Goal: Task Accomplishment & Management: Complete application form

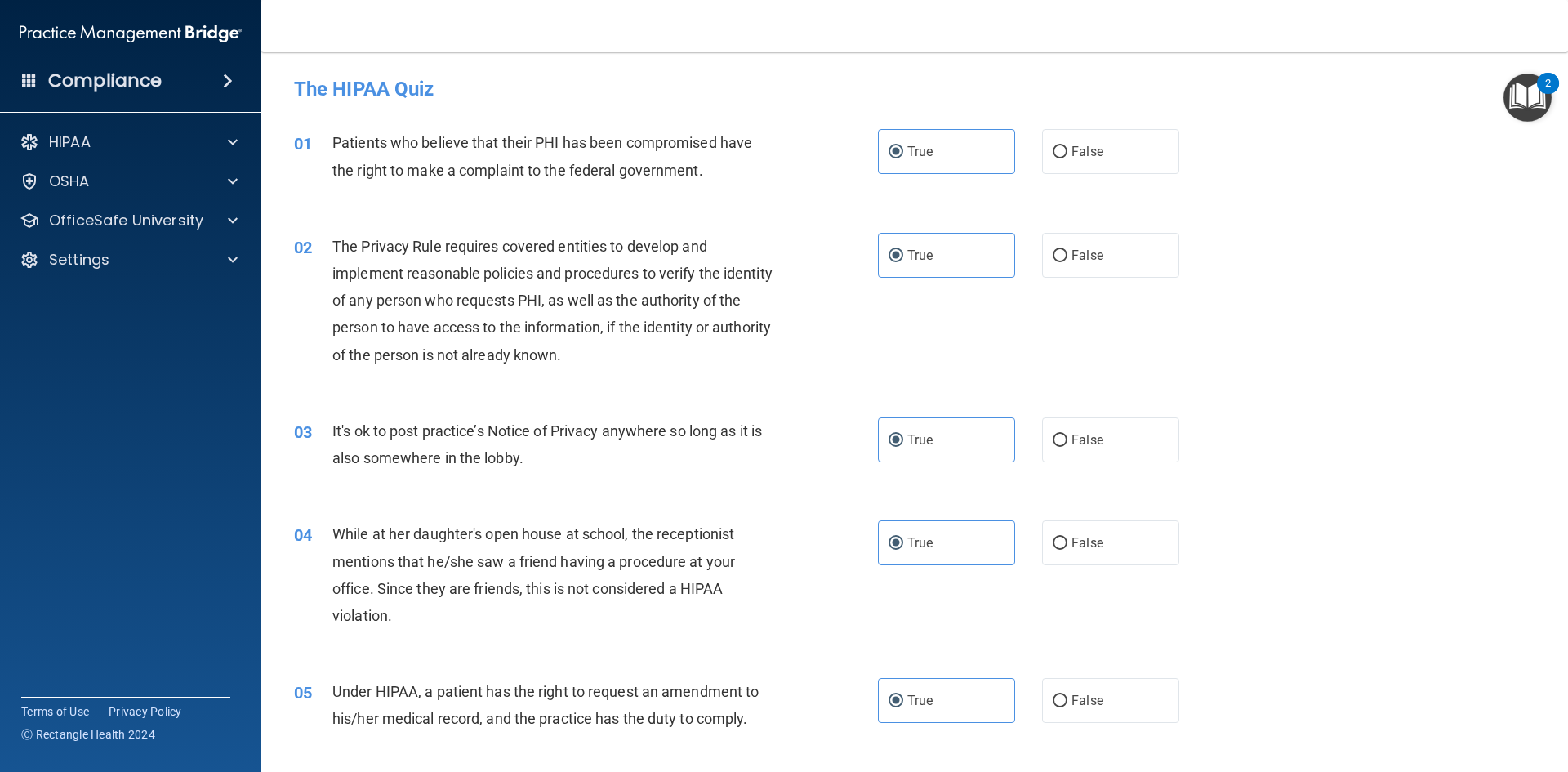
scroll to position [1548, 0]
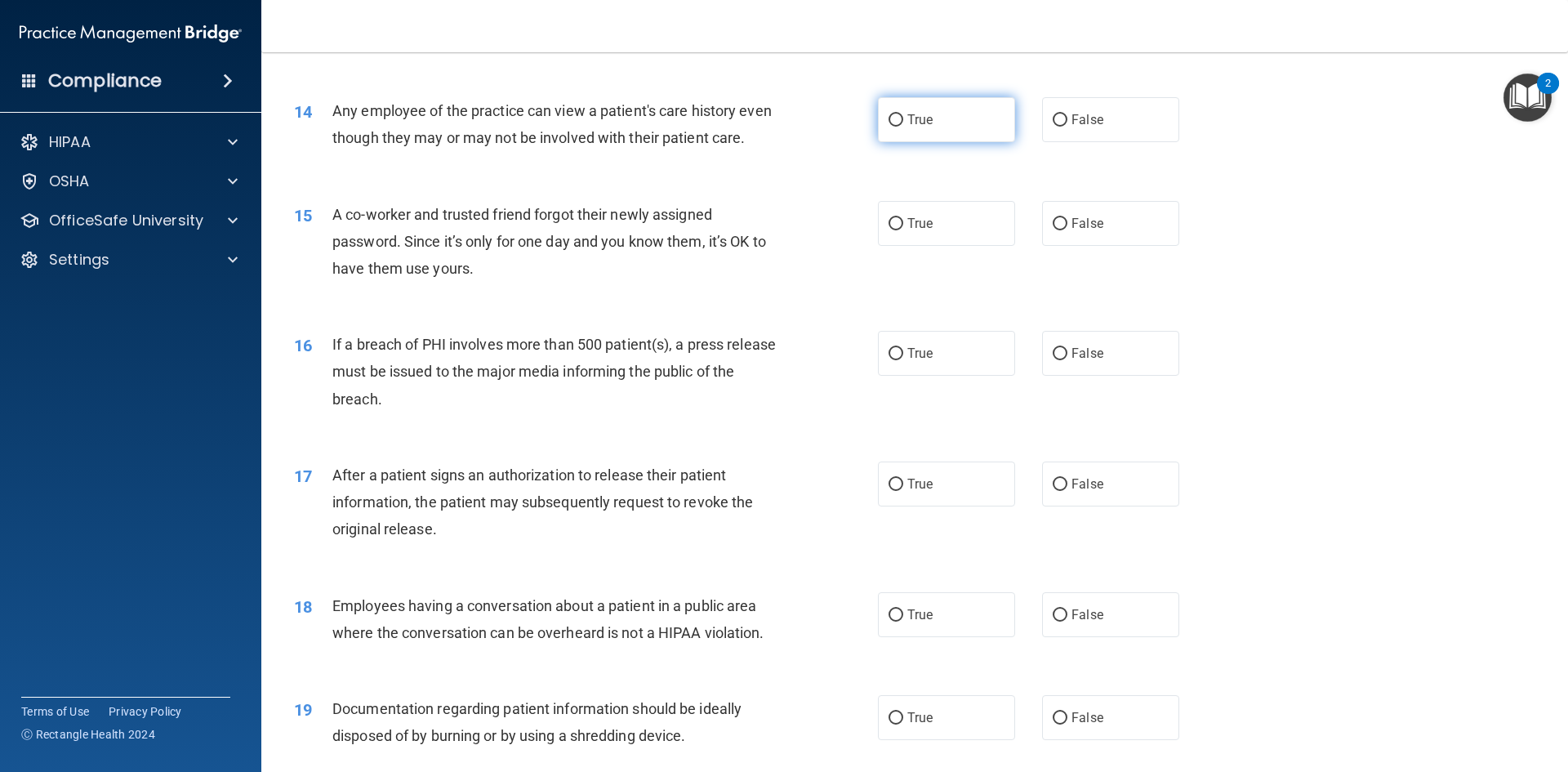
click at [910, 117] on span "True" at bounding box center [920, 119] width 25 height 15
click at [903, 117] on input "True" at bounding box center [896, 121] width 15 height 13
radio input "true"
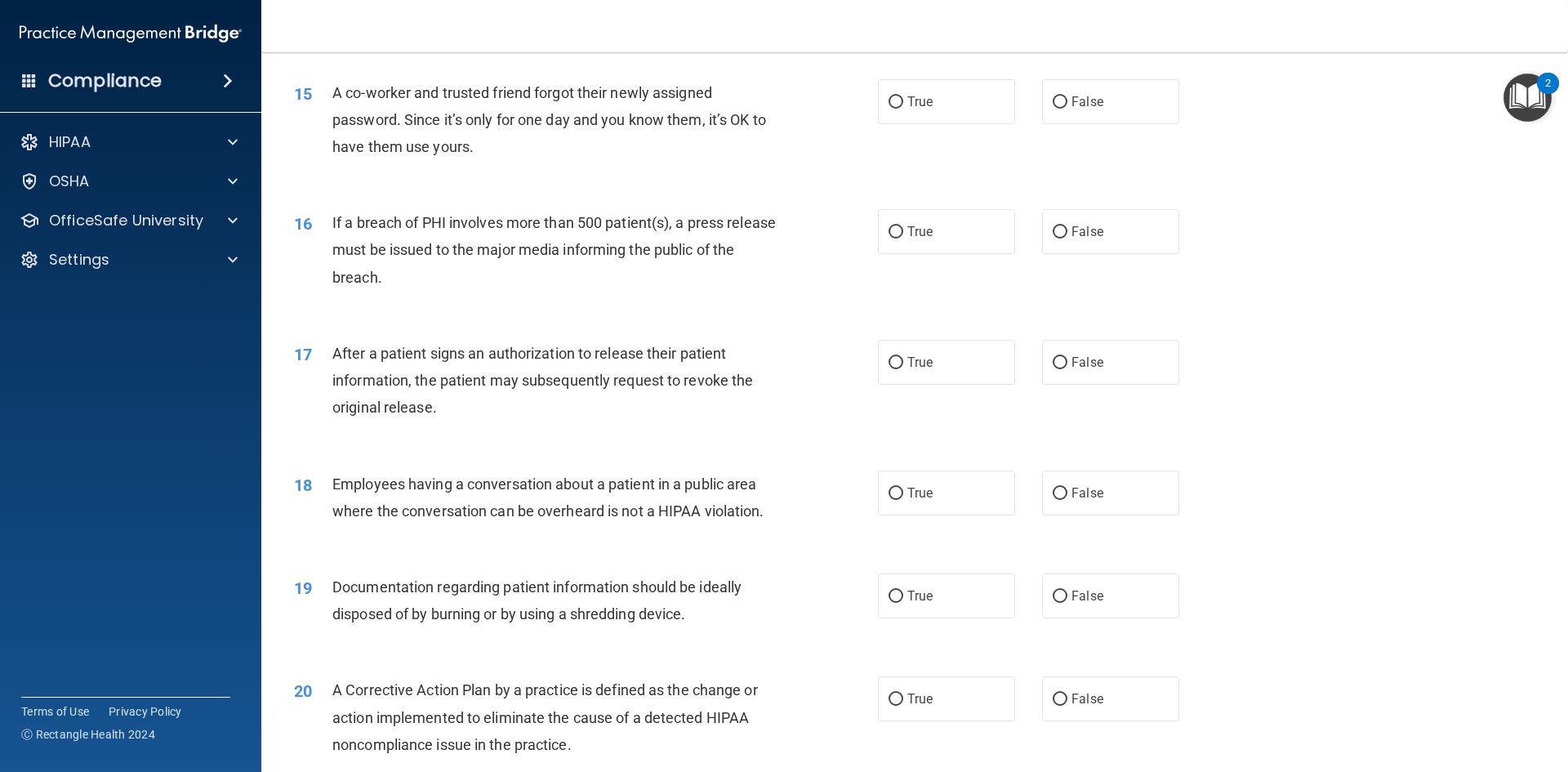
scroll to position [1669, 0]
click at [1085, 103] on span "False" at bounding box center [1086, 102] width 32 height 15
click at [1067, 103] on input "False" at bounding box center [1060, 103] width 15 height 13
radio input "true"
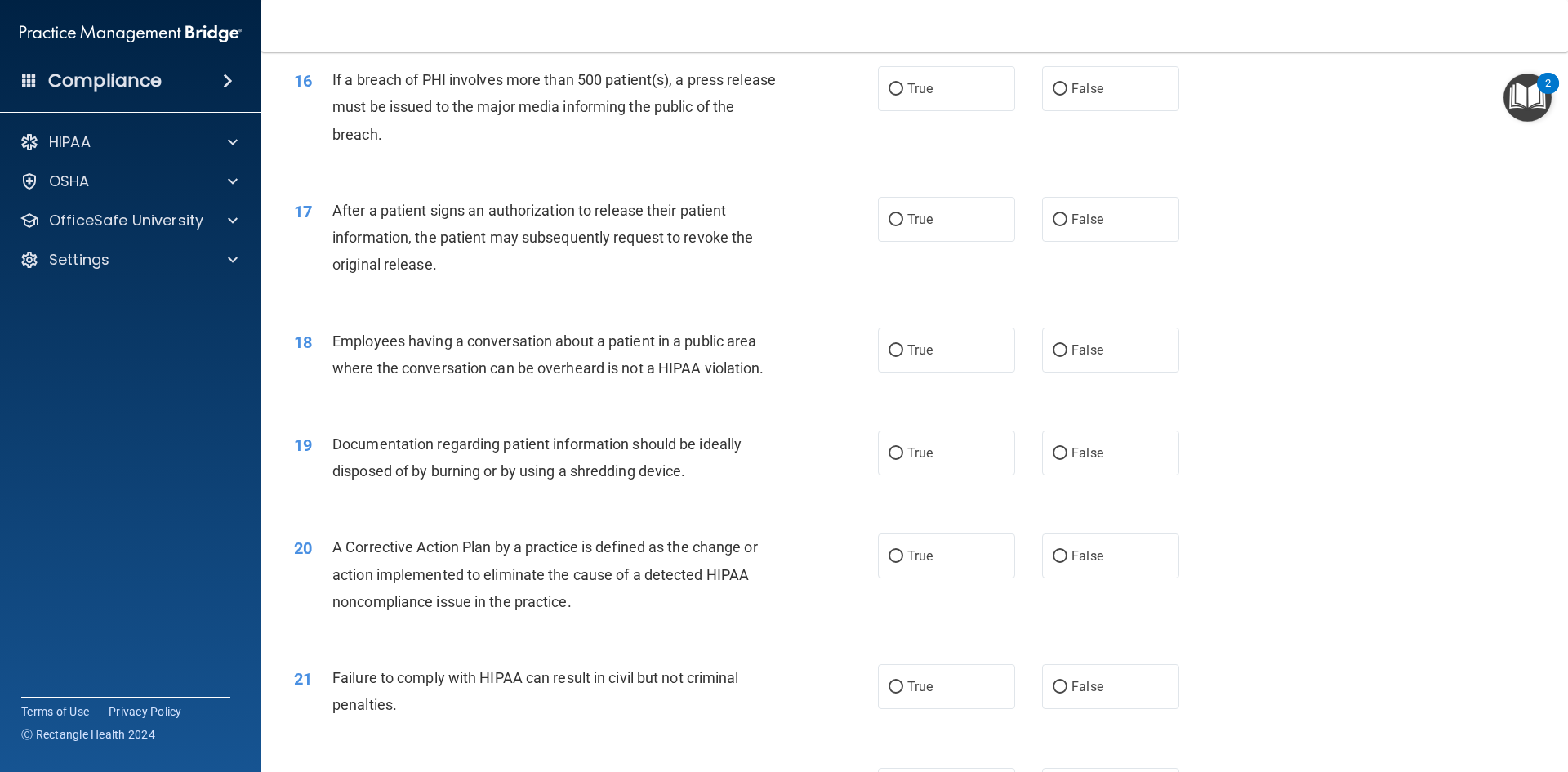
scroll to position [1802, 0]
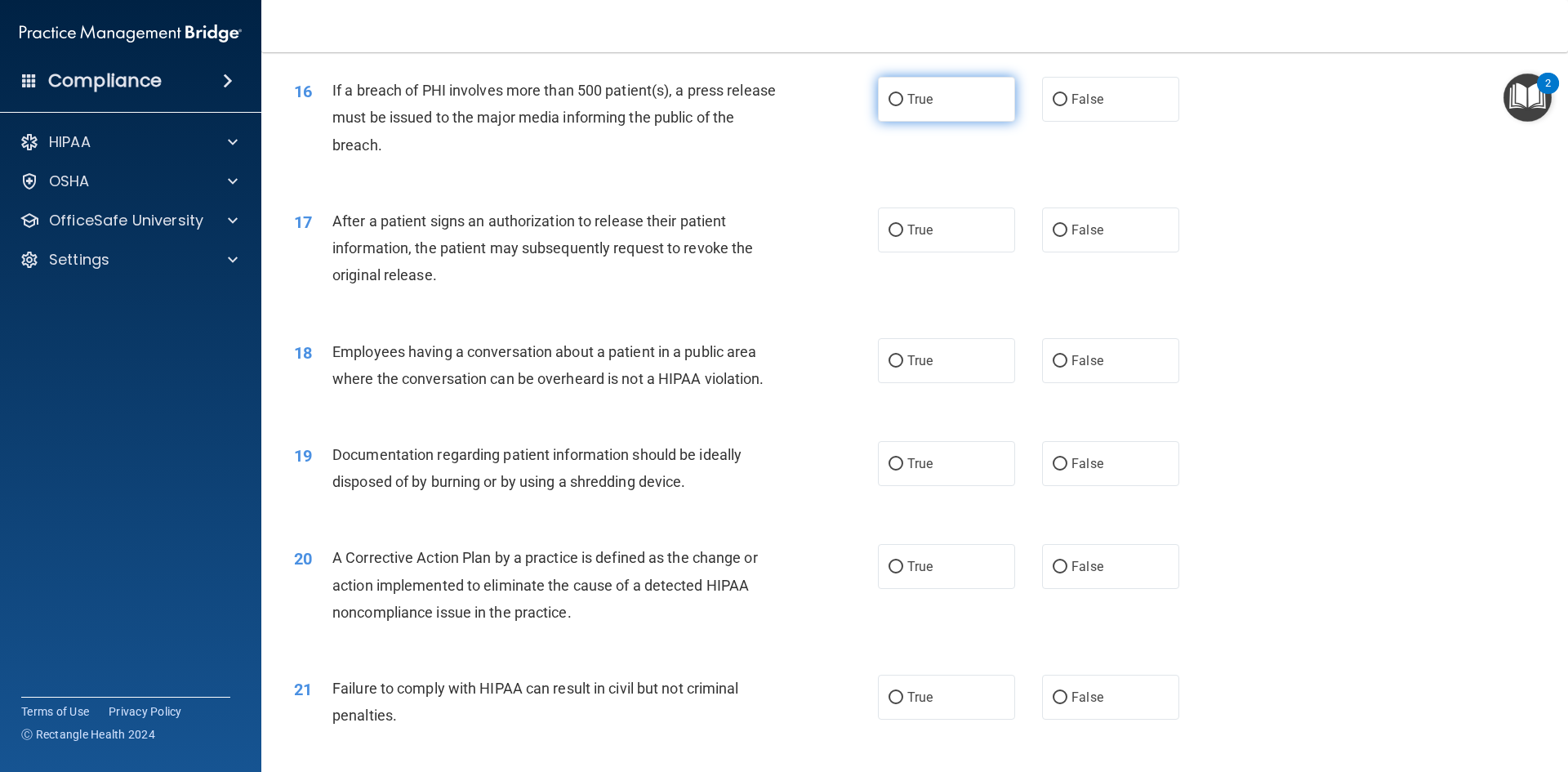
click at [992, 108] on label "True" at bounding box center [946, 100] width 137 height 45
click at [903, 106] on input "True" at bounding box center [896, 101] width 15 height 13
radio input "true"
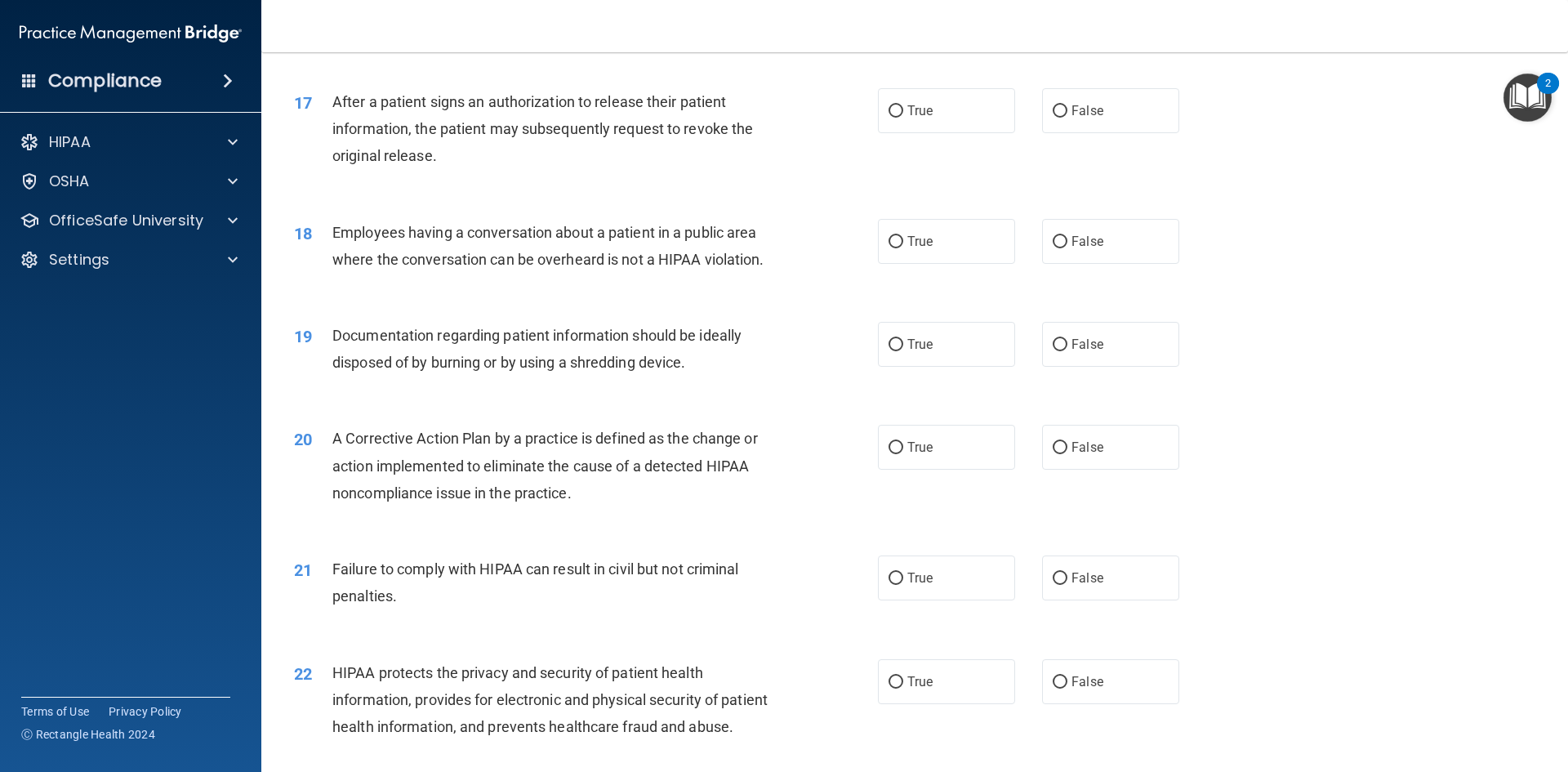
scroll to position [1914, 0]
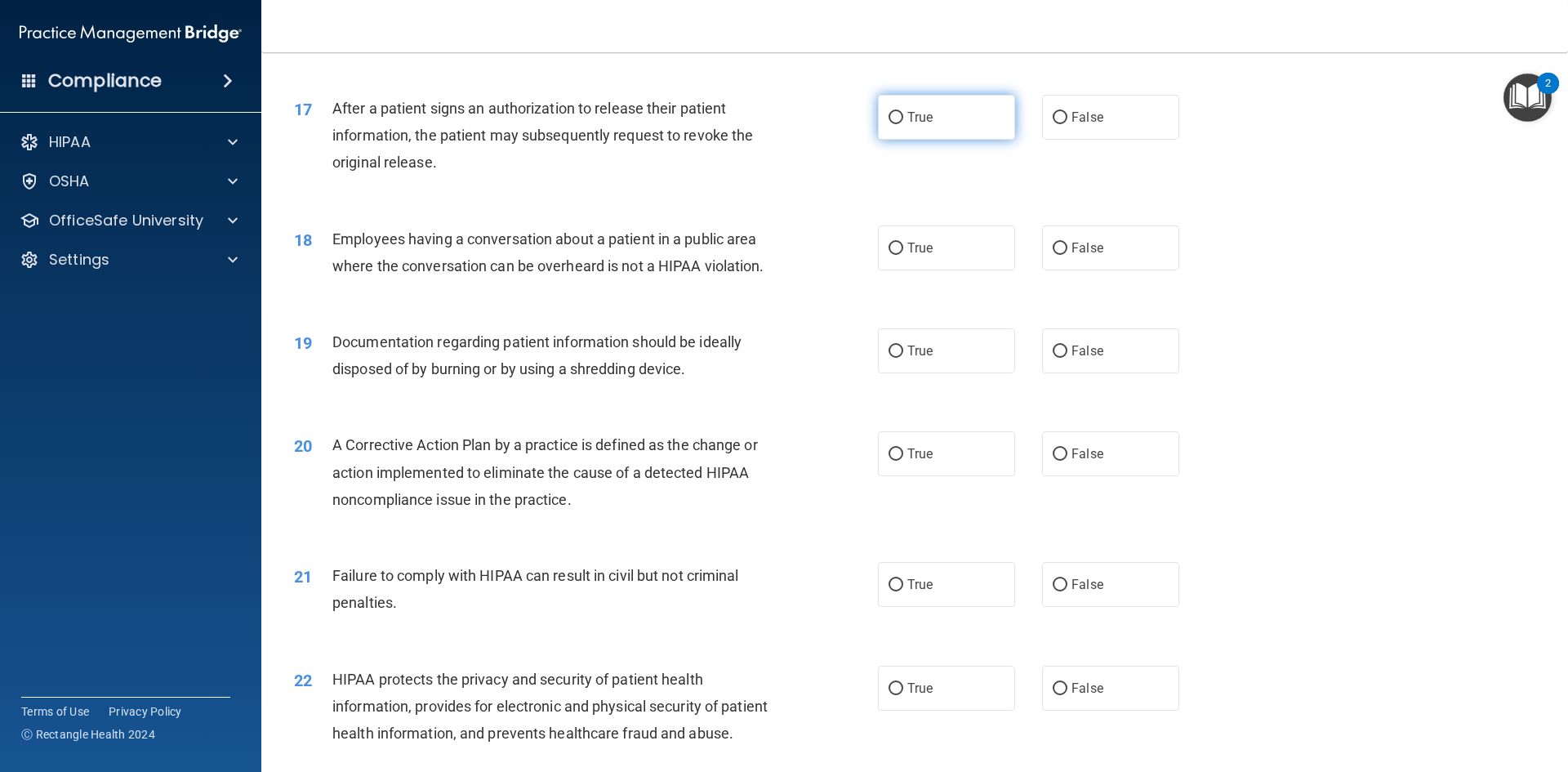
click at [935, 125] on label "True" at bounding box center [946, 117] width 137 height 45
click at [903, 124] on input "True" at bounding box center [896, 118] width 15 height 13
radio input "true"
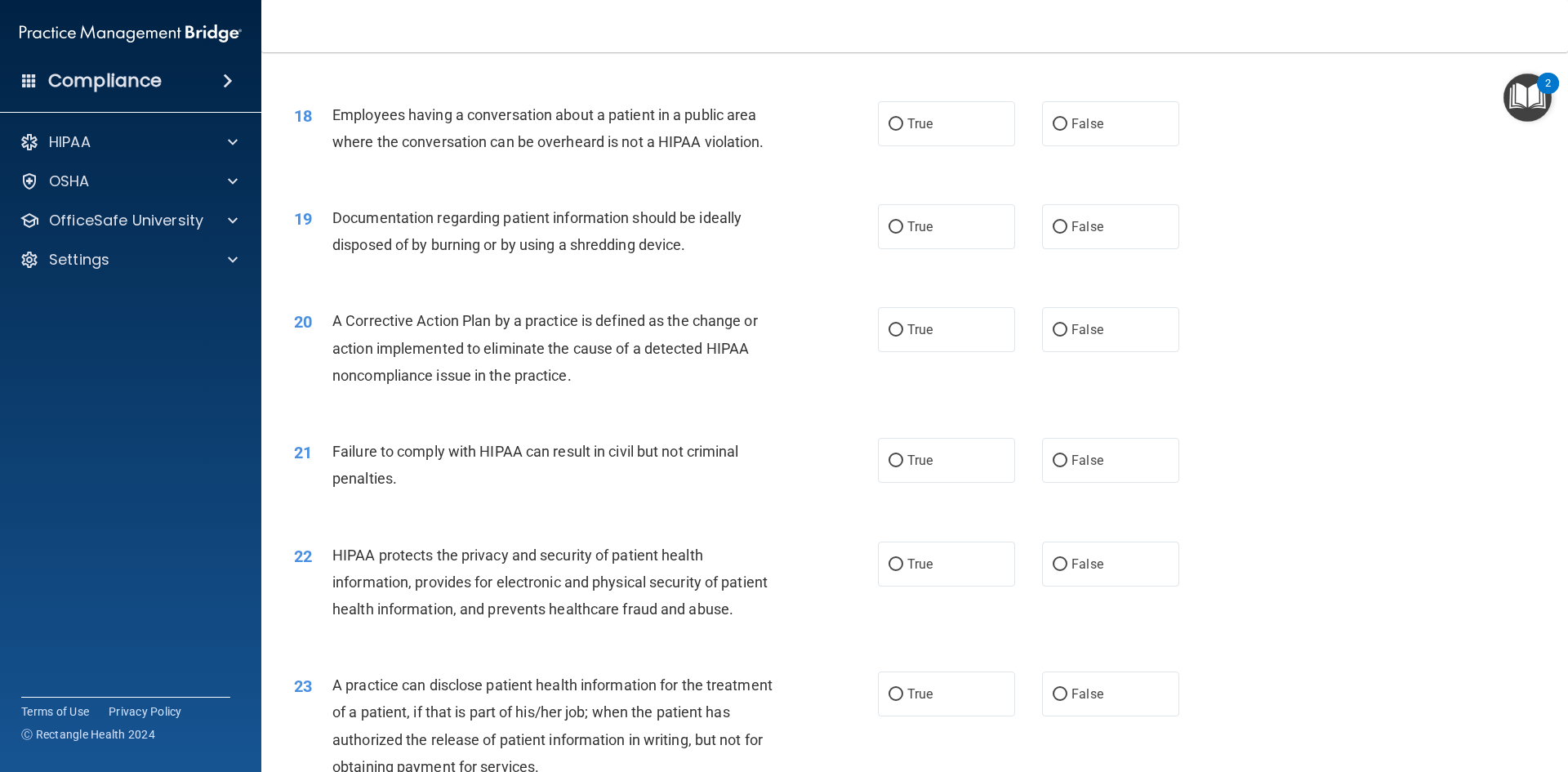
scroll to position [2032, 0]
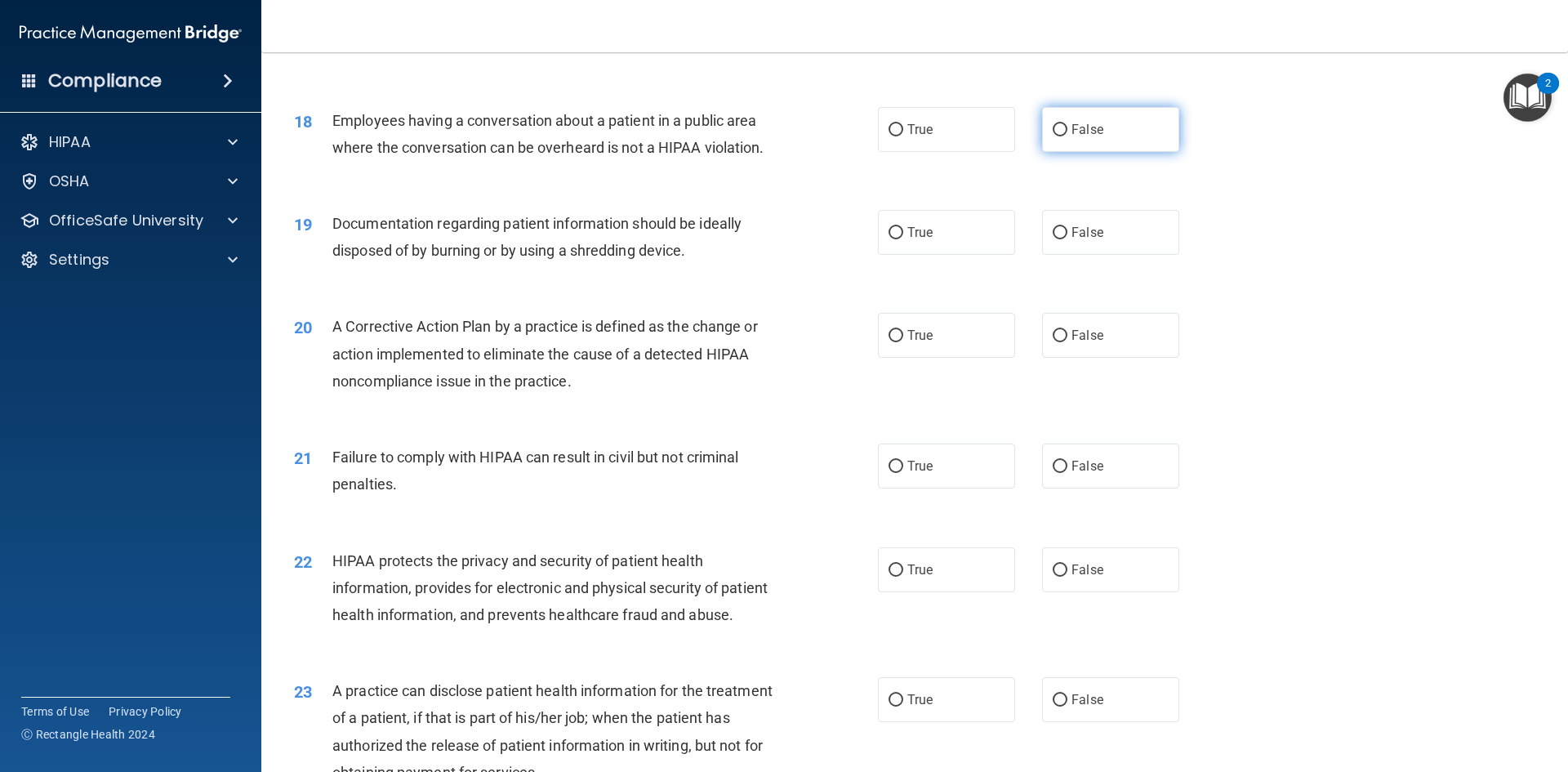
click at [1095, 115] on label "False" at bounding box center [1110, 130] width 137 height 45
click at [1067, 124] on input "False" at bounding box center [1060, 131] width 15 height 13
radio input "true"
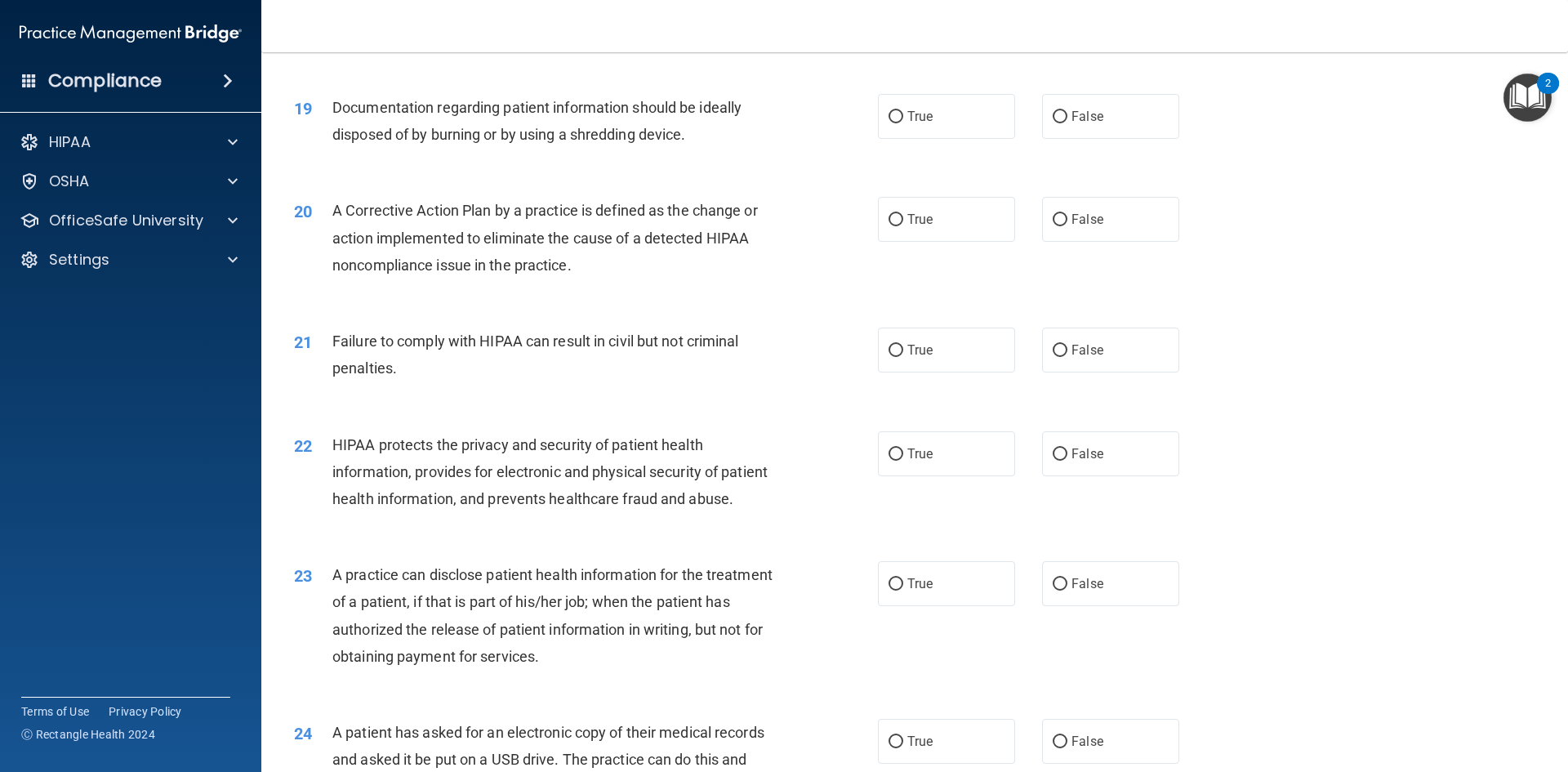
scroll to position [2155, 0]
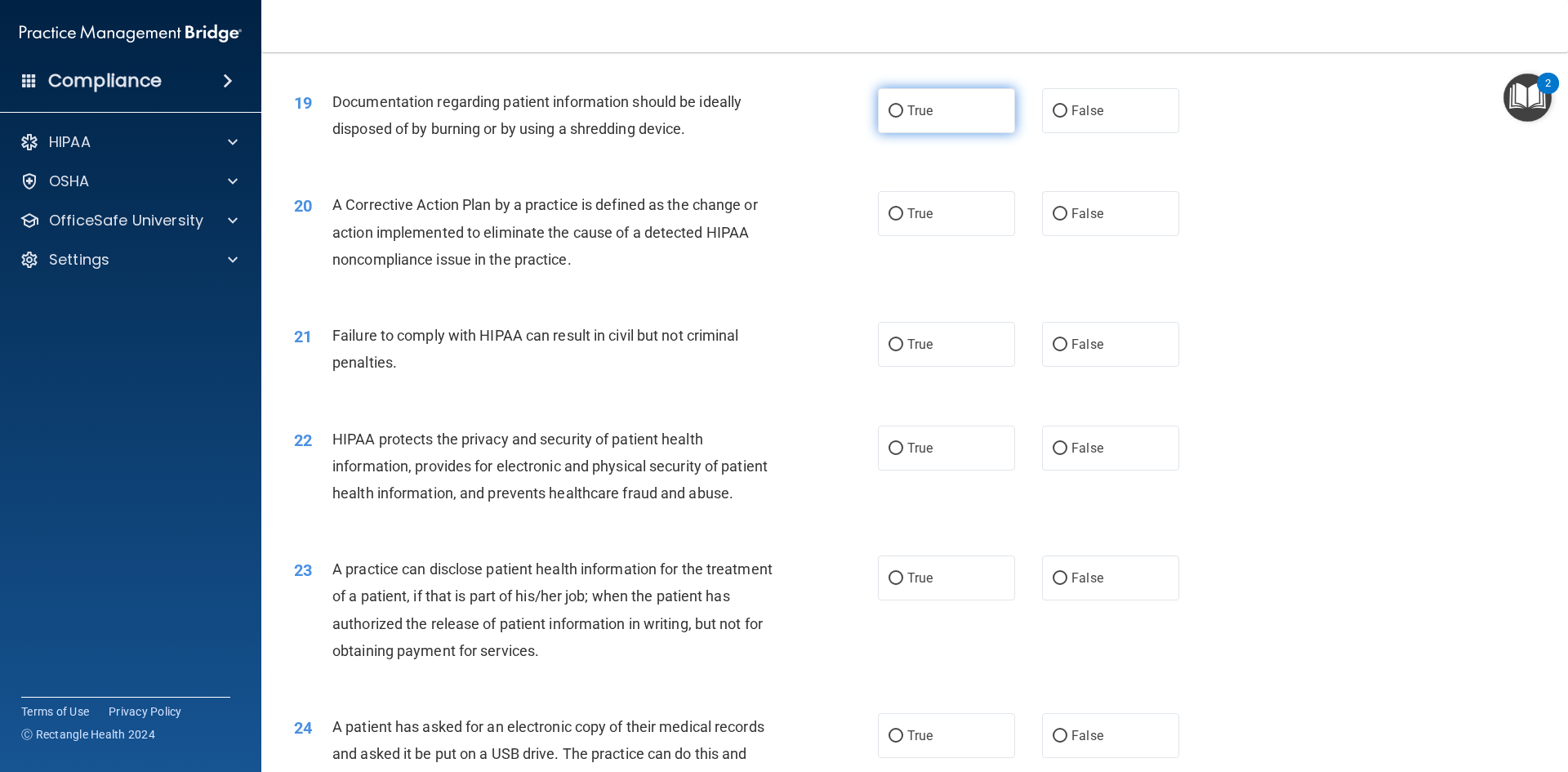
click at [938, 111] on label "True" at bounding box center [946, 111] width 137 height 45
click at [903, 111] on input "True" at bounding box center [896, 112] width 15 height 13
radio input "true"
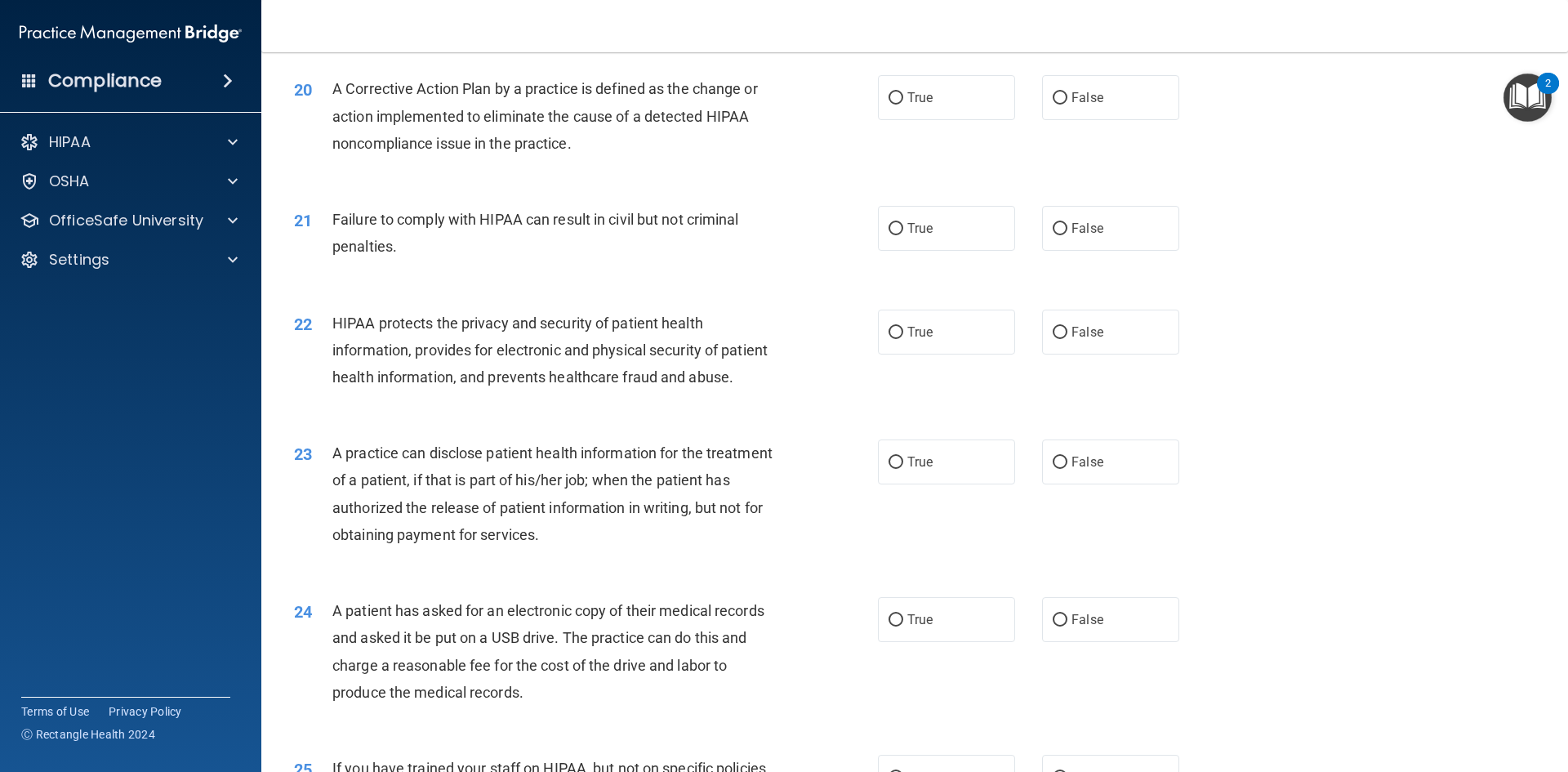
scroll to position [2270, 0]
click at [923, 94] on span "True" at bounding box center [920, 97] width 25 height 15
click at [903, 94] on input "True" at bounding box center [896, 99] width 15 height 13
radio input "true"
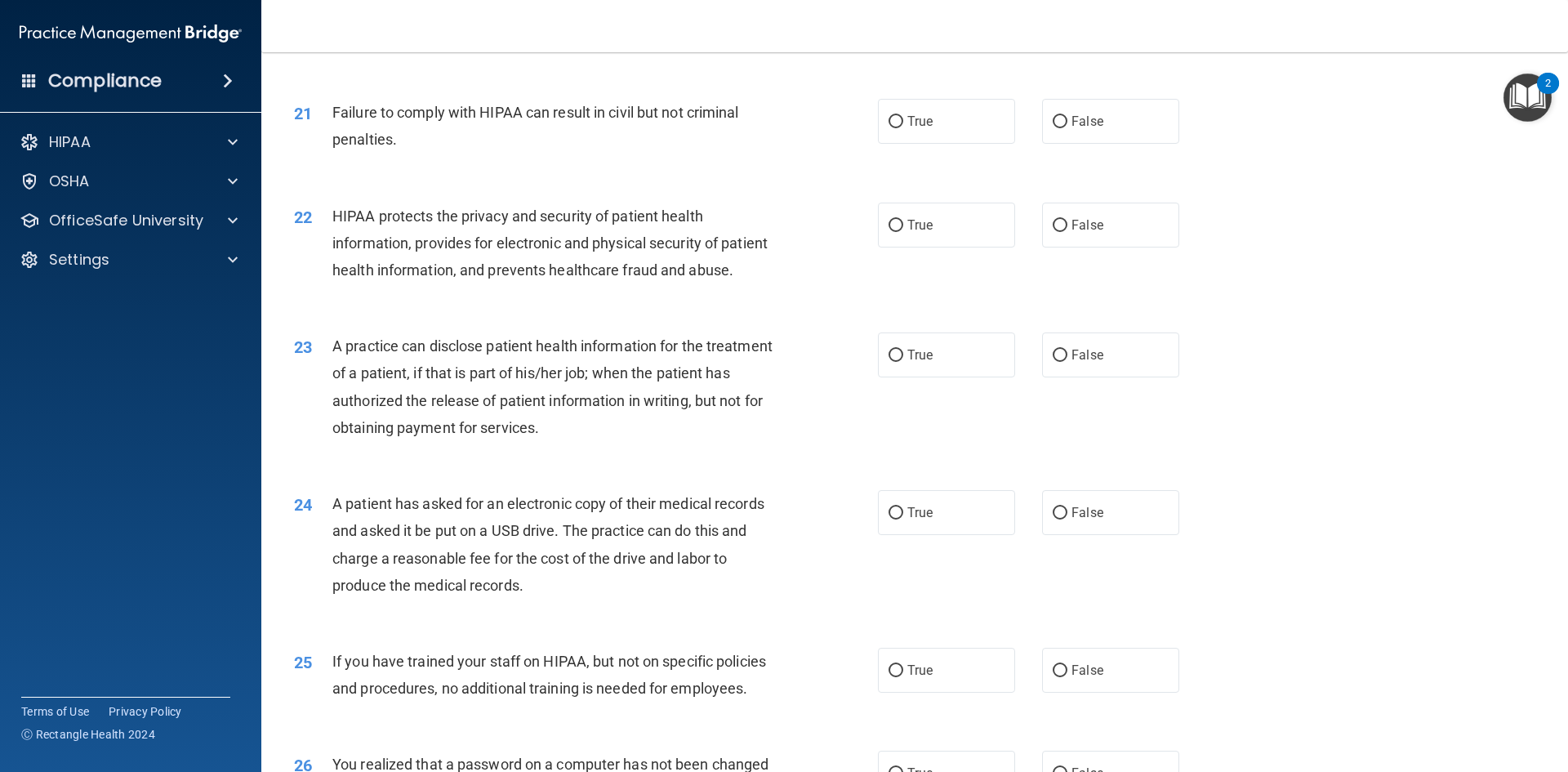
scroll to position [2383, 0]
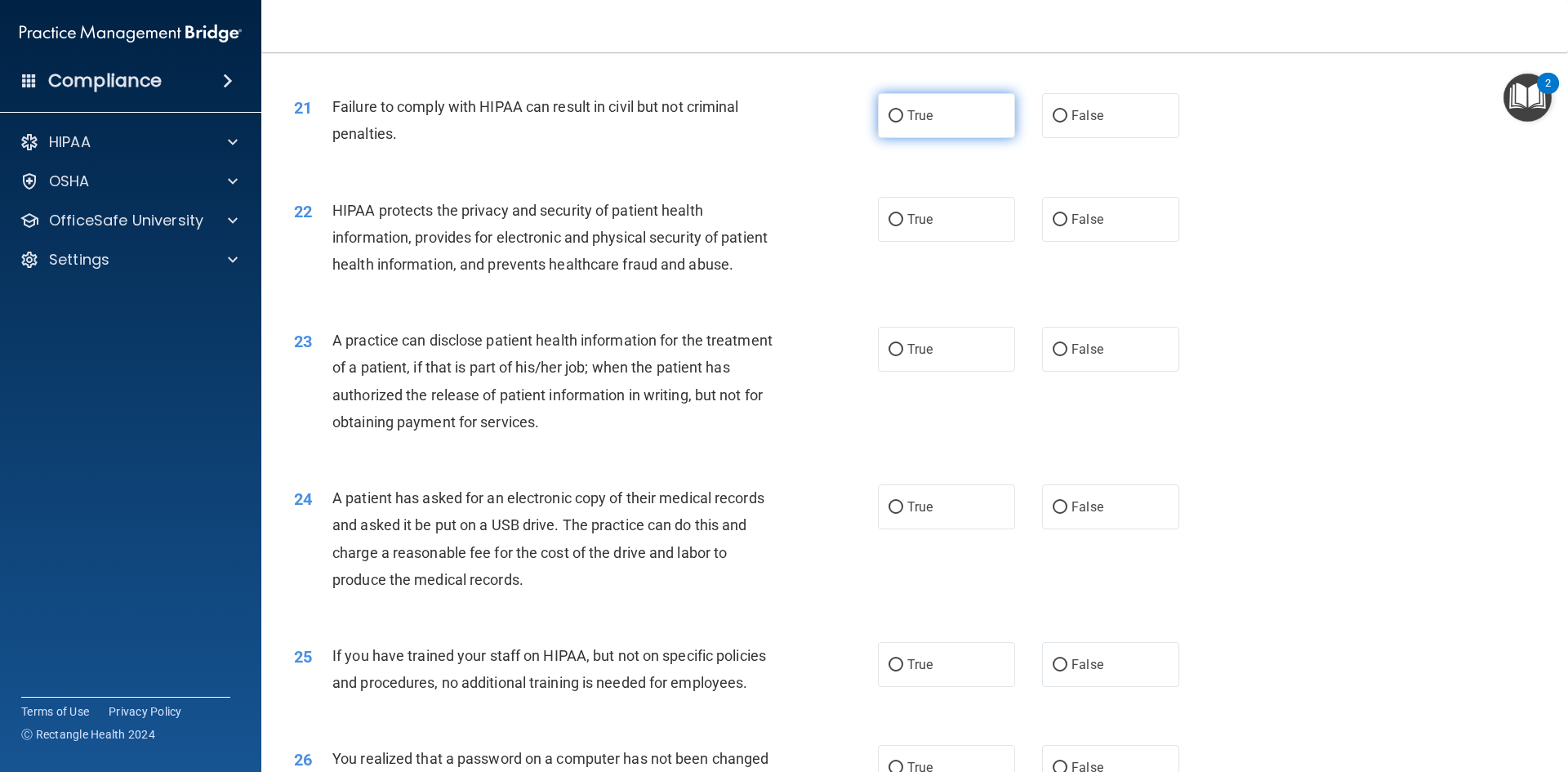
click at [952, 130] on label "True" at bounding box center [946, 116] width 137 height 45
click at [903, 122] on input "True" at bounding box center [896, 117] width 15 height 13
radio input "true"
click at [1109, 112] on label "False" at bounding box center [1110, 116] width 137 height 45
click at [1067, 112] on input "False" at bounding box center [1060, 117] width 15 height 13
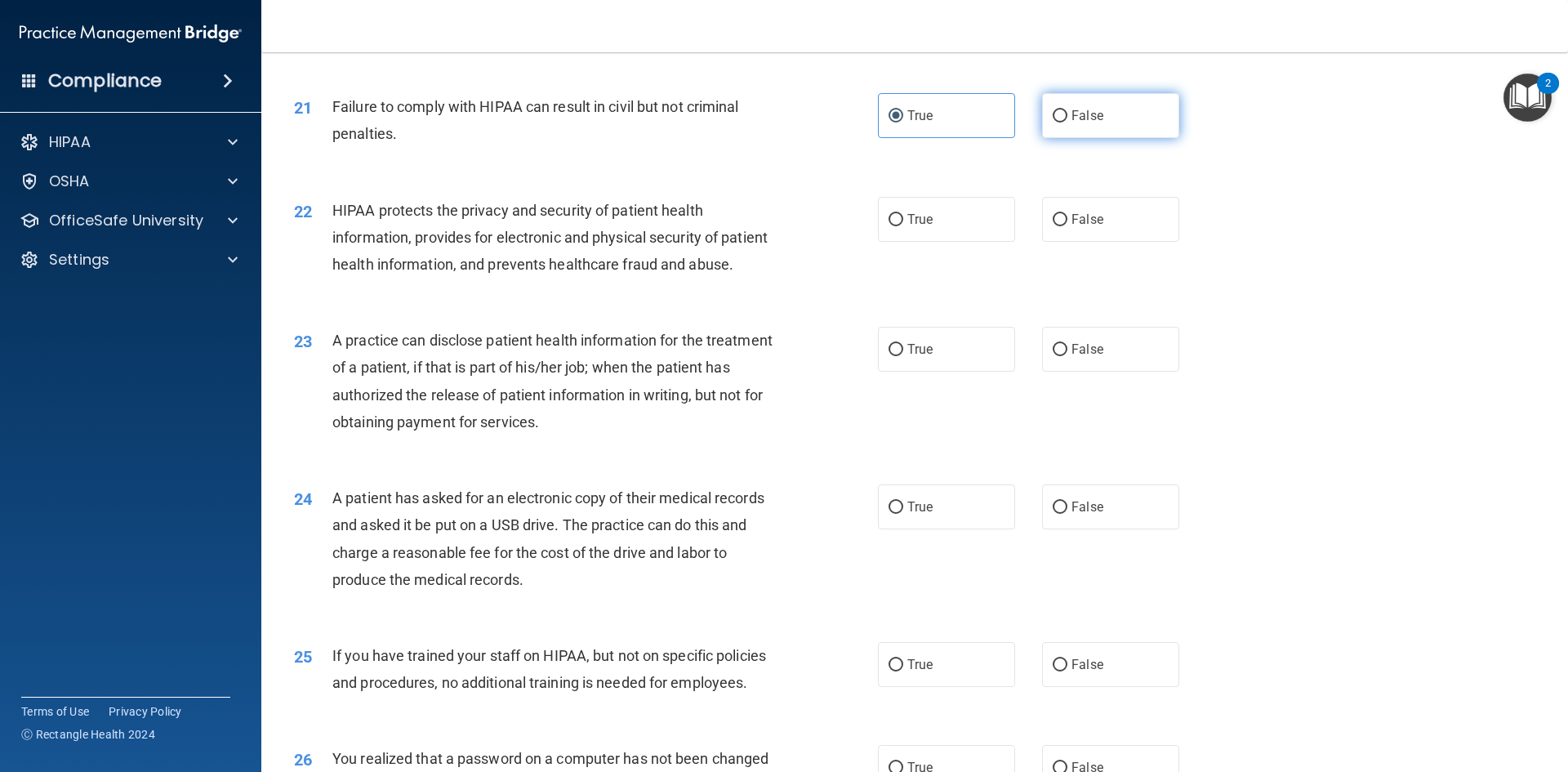
radio input "true"
click at [977, 123] on label "True" at bounding box center [946, 116] width 137 height 45
click at [903, 122] on input "True" at bounding box center [896, 117] width 15 height 13
radio input "true"
click at [1141, 111] on label "False" at bounding box center [1110, 116] width 137 height 45
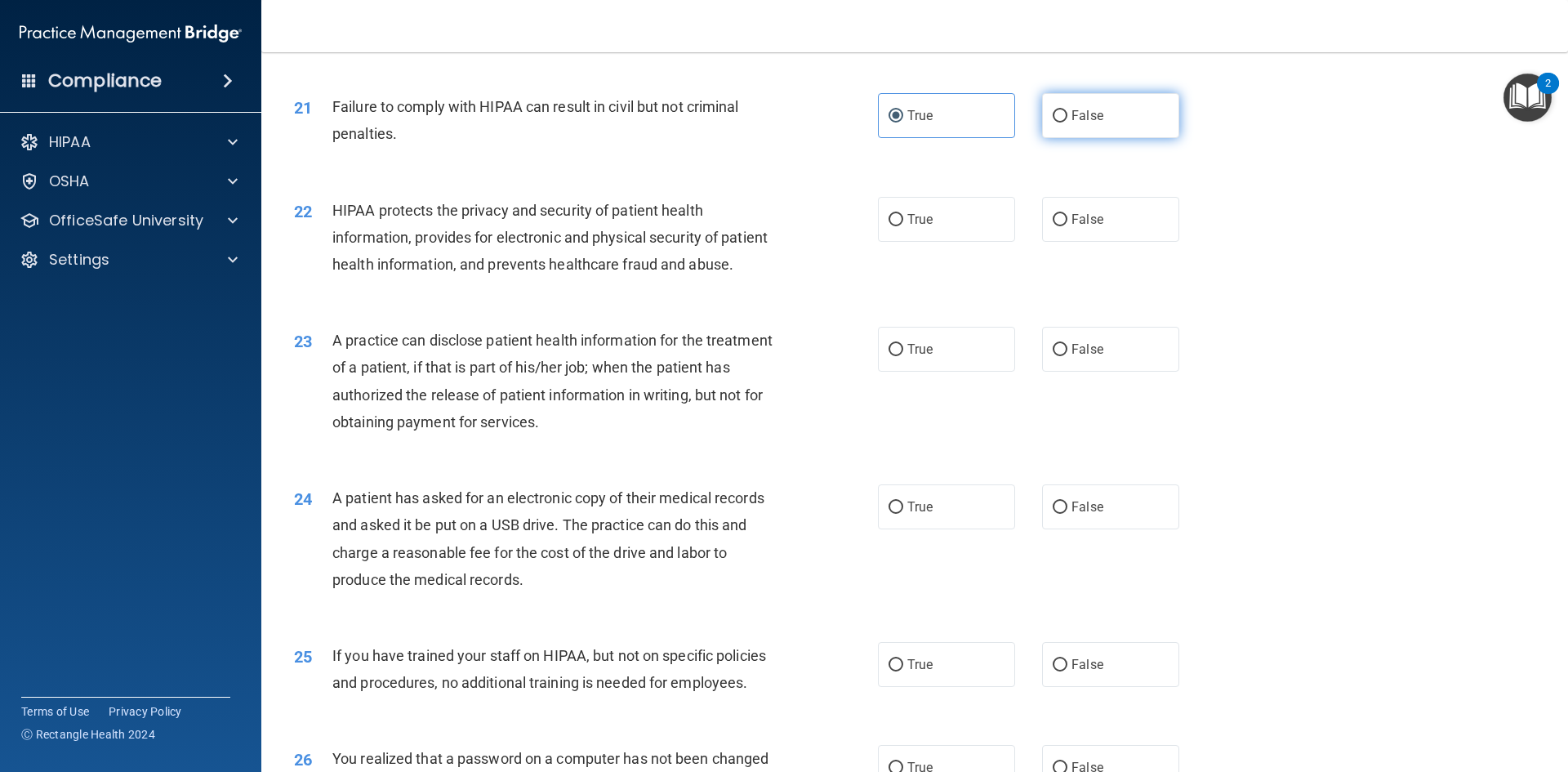
click at [1067, 111] on input "False" at bounding box center [1060, 117] width 15 height 13
radio input "true"
radio input "false"
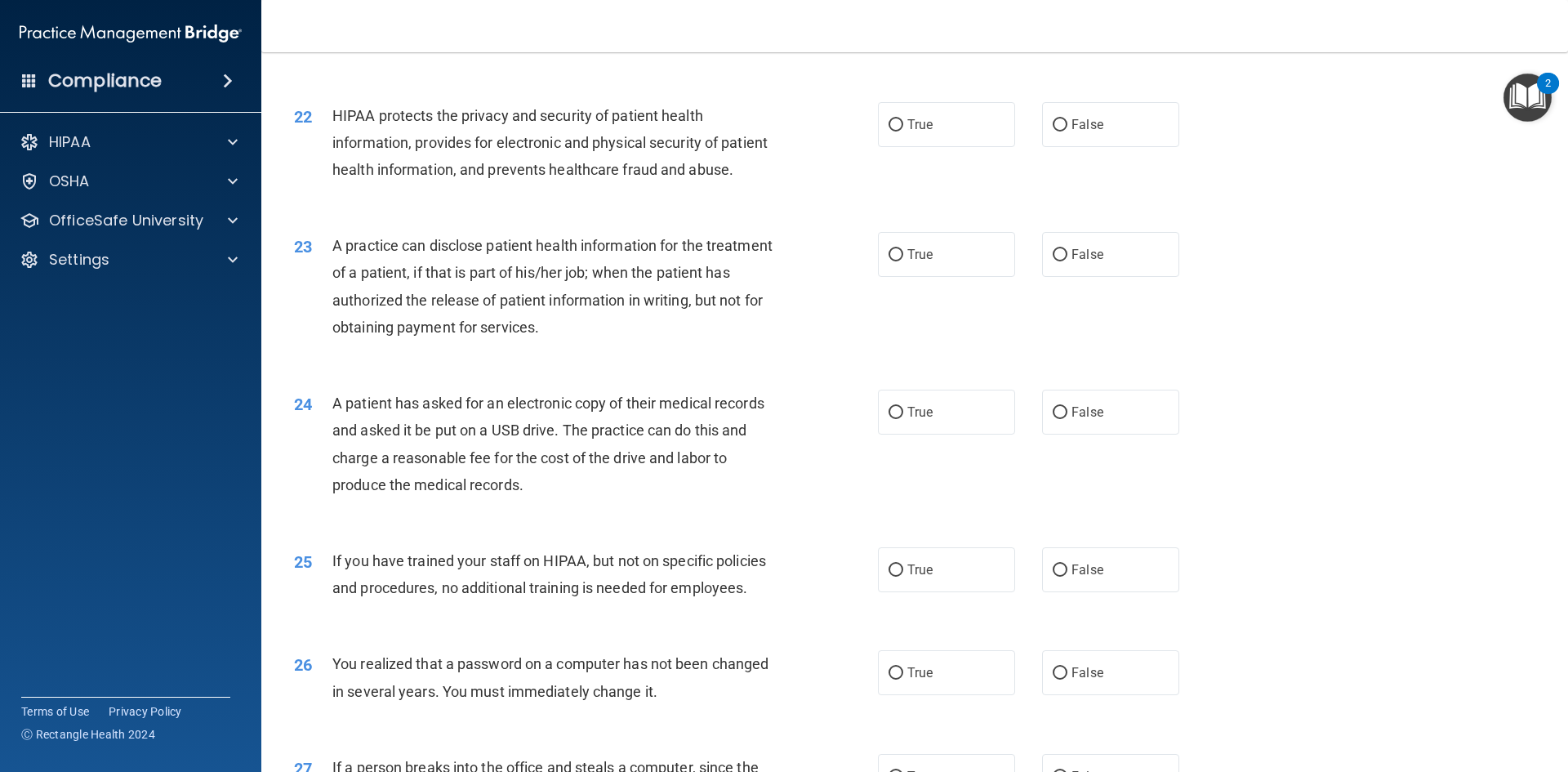
scroll to position [2487, 0]
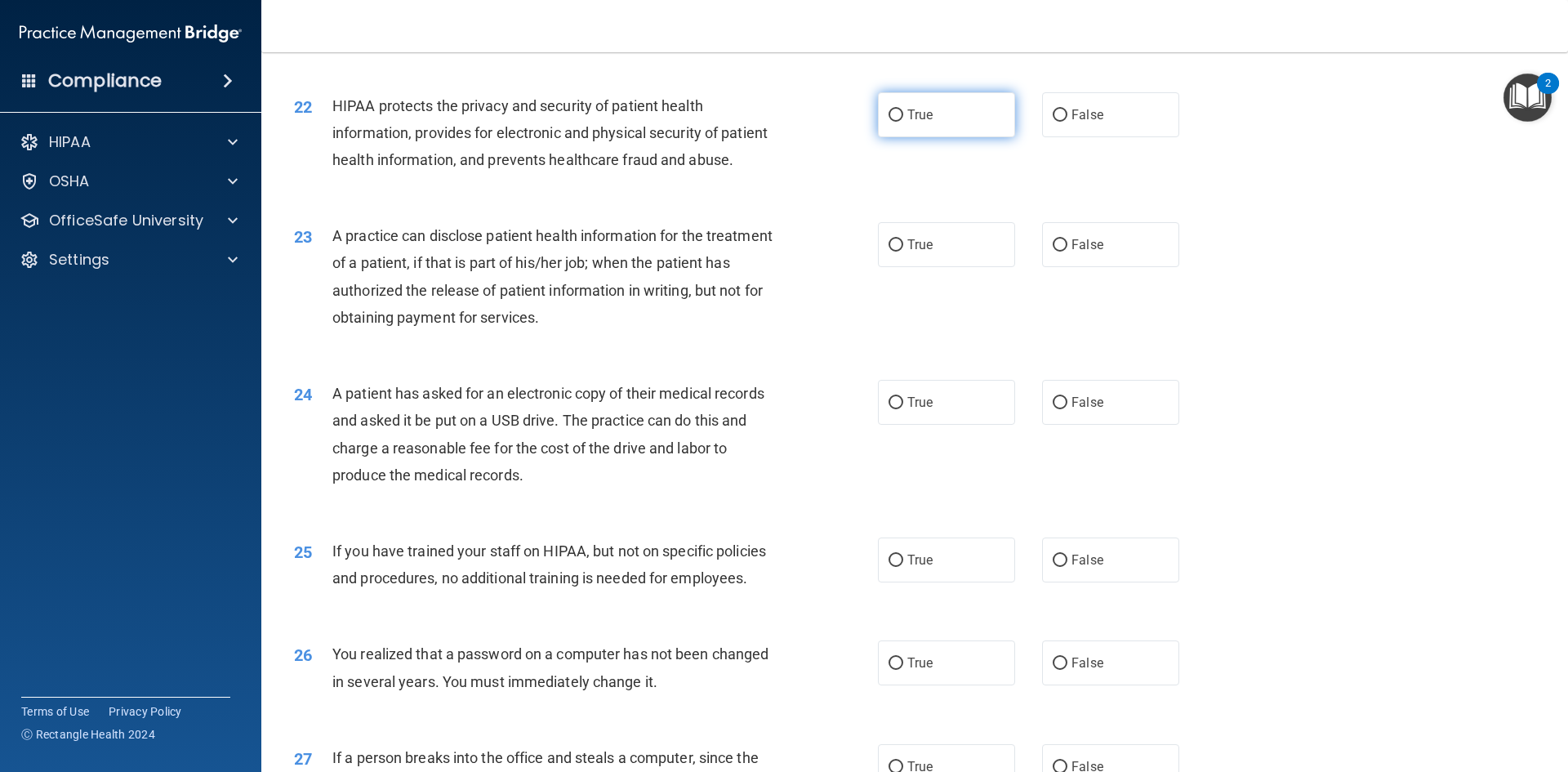
click at [961, 121] on label "True" at bounding box center [946, 115] width 137 height 45
click at [903, 121] on input "True" at bounding box center [896, 116] width 15 height 13
radio input "true"
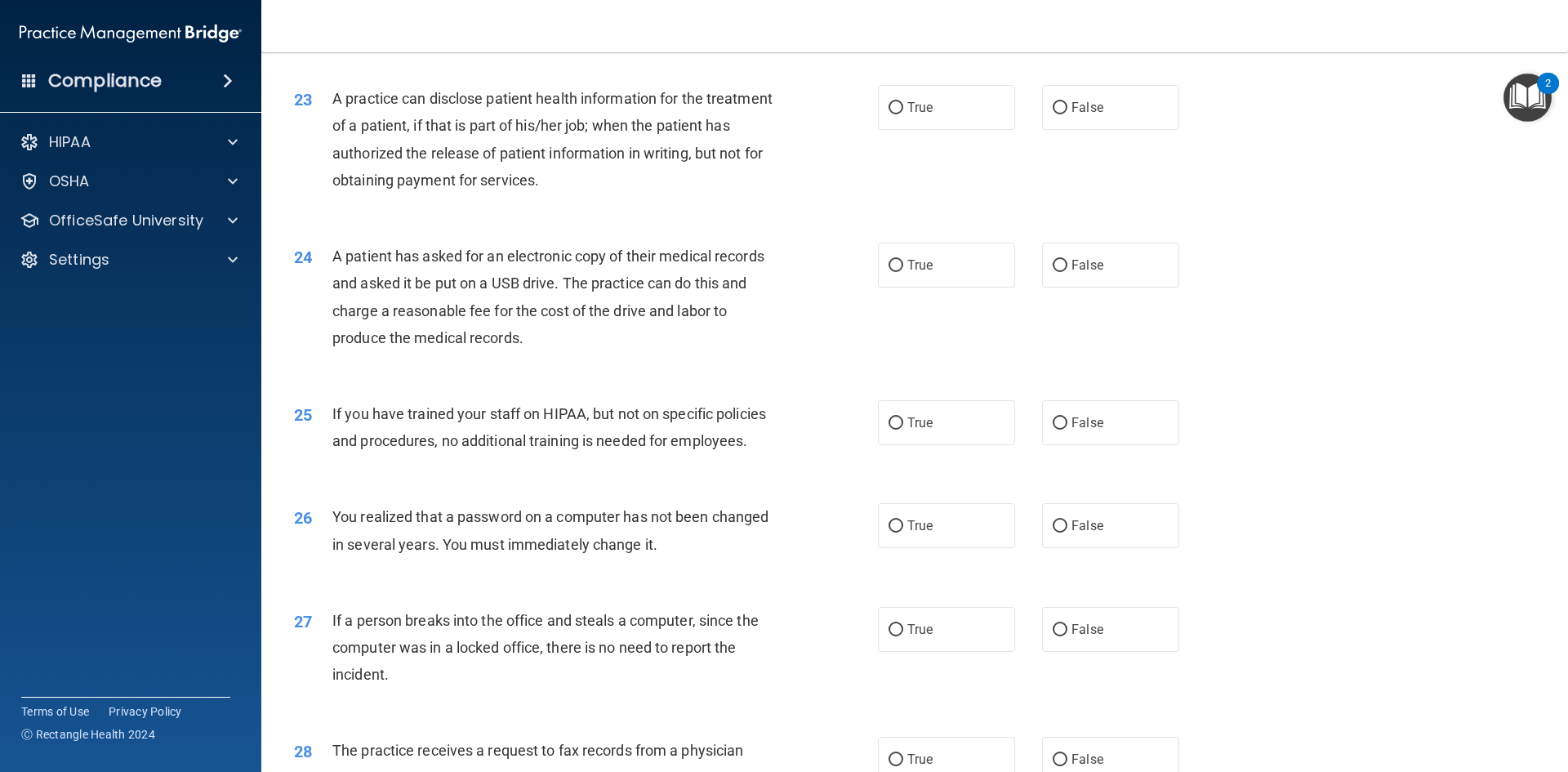
scroll to position [2625, 0]
click at [987, 122] on label "True" at bounding box center [946, 107] width 137 height 45
click at [903, 113] on input "True" at bounding box center [896, 108] width 15 height 13
radio input "true"
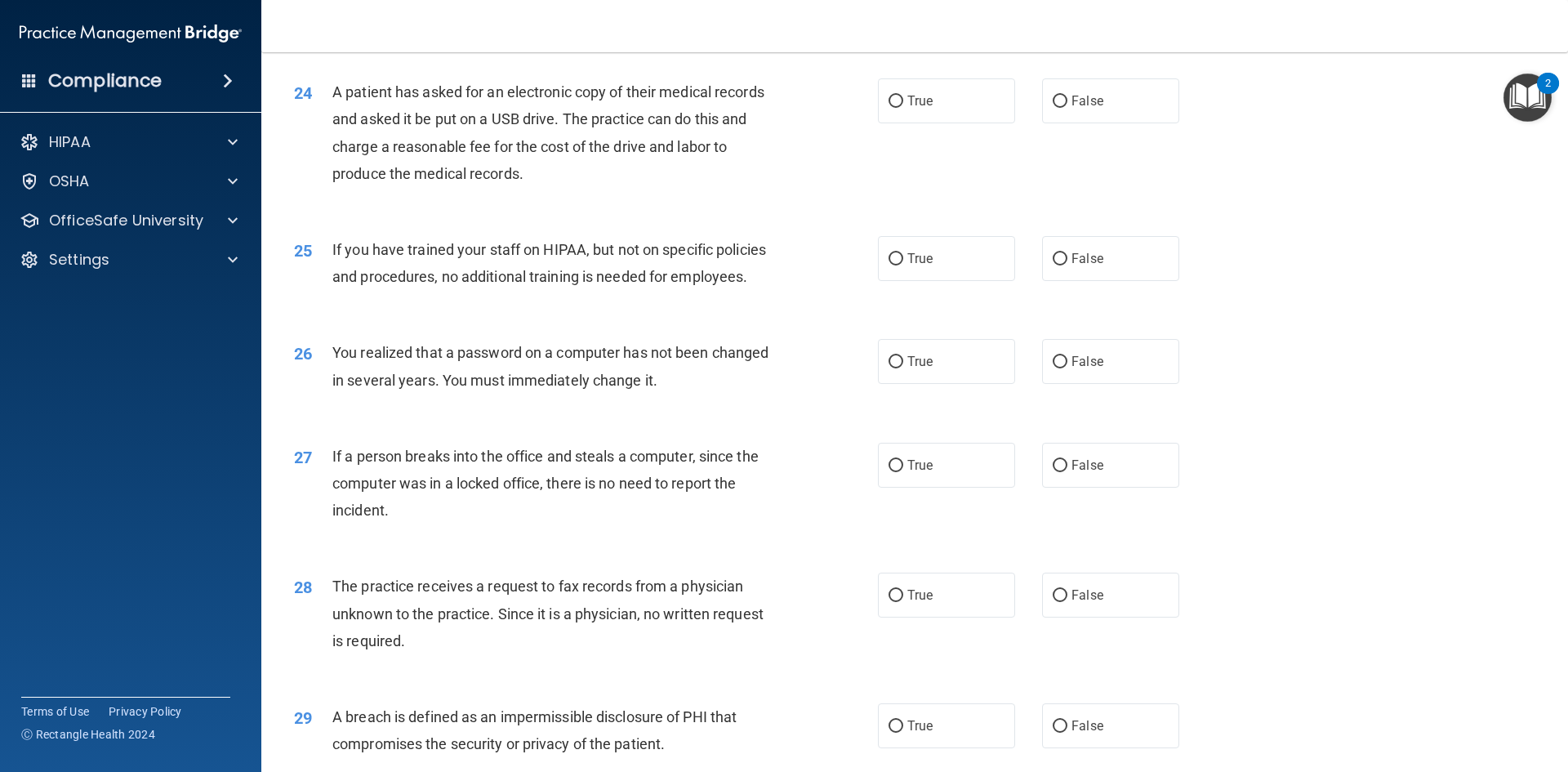
scroll to position [2791, 0]
click at [1062, 103] on input "False" at bounding box center [1060, 100] width 15 height 13
radio input "true"
click at [905, 102] on label "True" at bounding box center [946, 99] width 137 height 45
click at [903, 102] on input "True" at bounding box center [896, 100] width 15 height 13
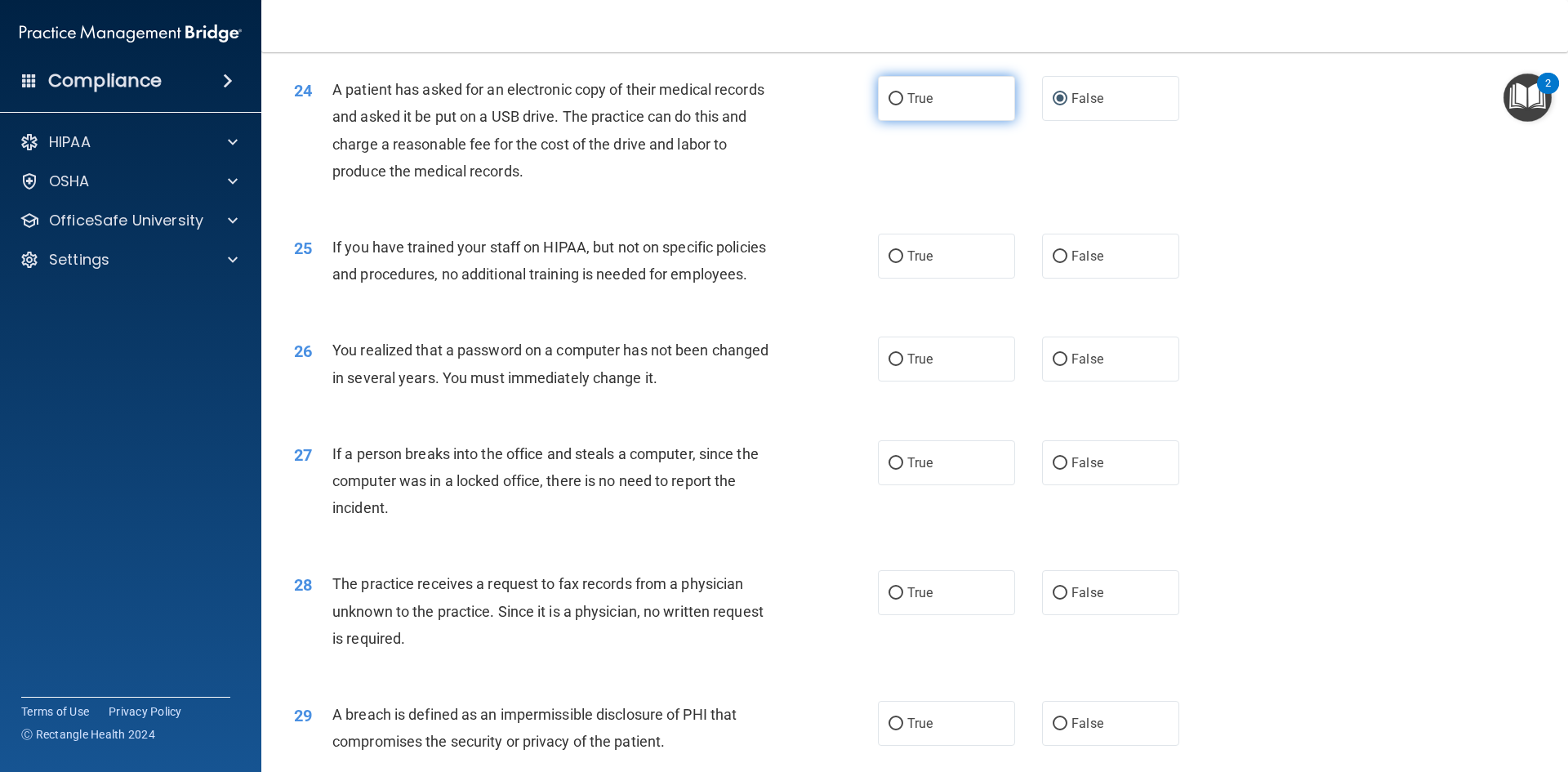
radio input "true"
click at [1130, 97] on label "False" at bounding box center [1110, 99] width 137 height 45
click at [1067, 97] on input "False" at bounding box center [1060, 100] width 15 height 13
radio input "true"
radio input "false"
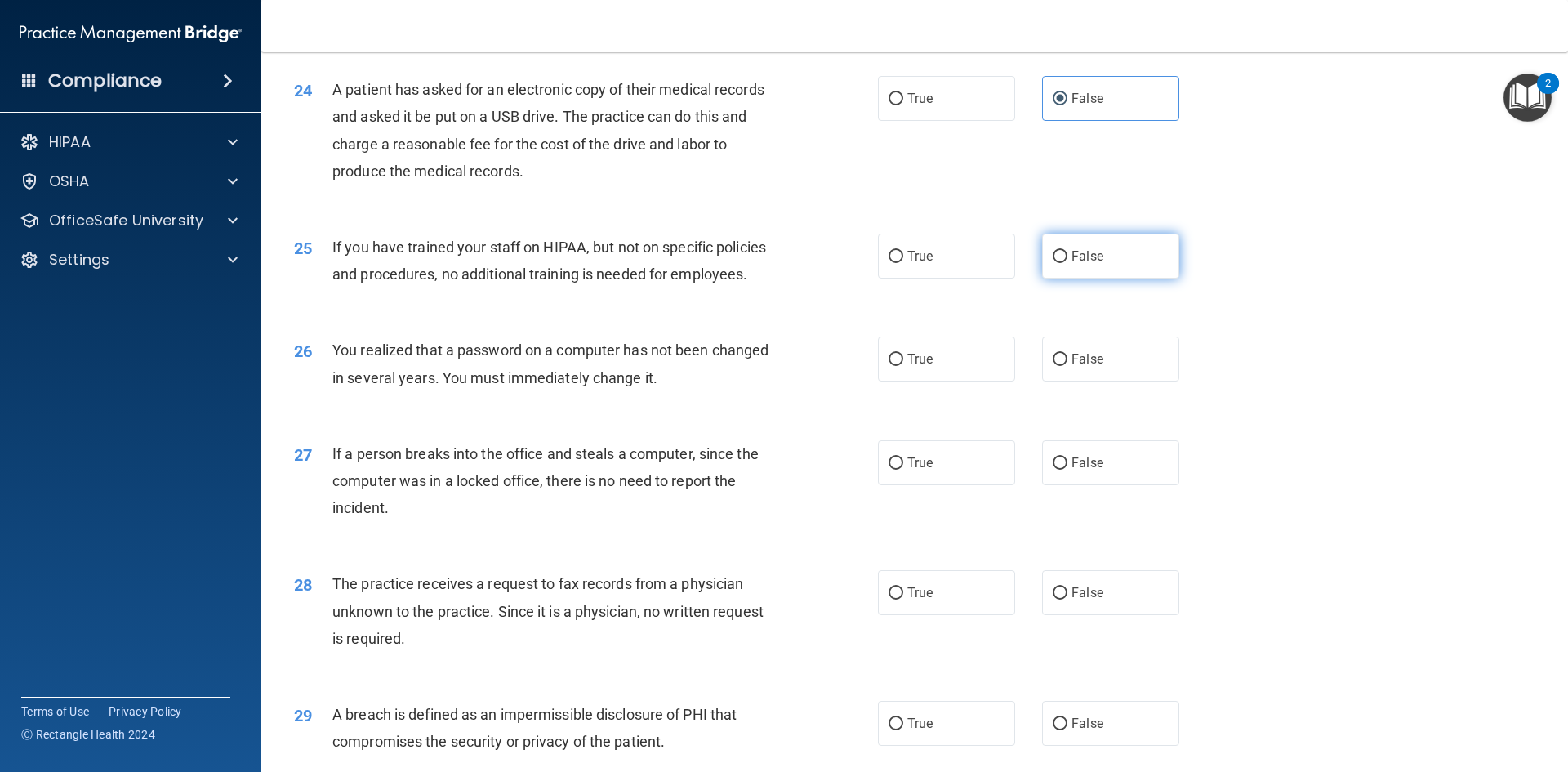
click at [1063, 258] on input "False" at bounding box center [1060, 257] width 15 height 13
radio input "true"
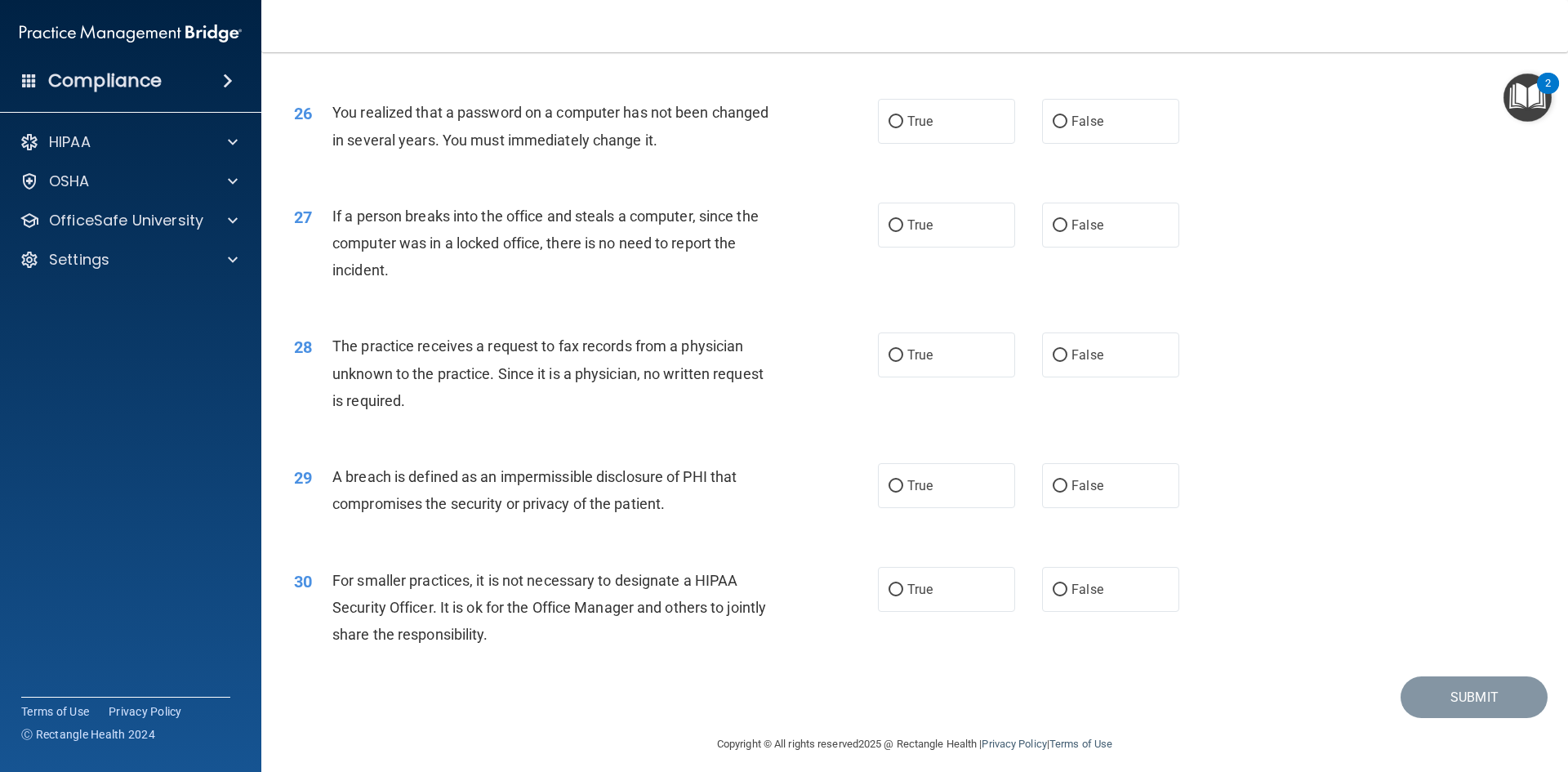
scroll to position [3040, 0]
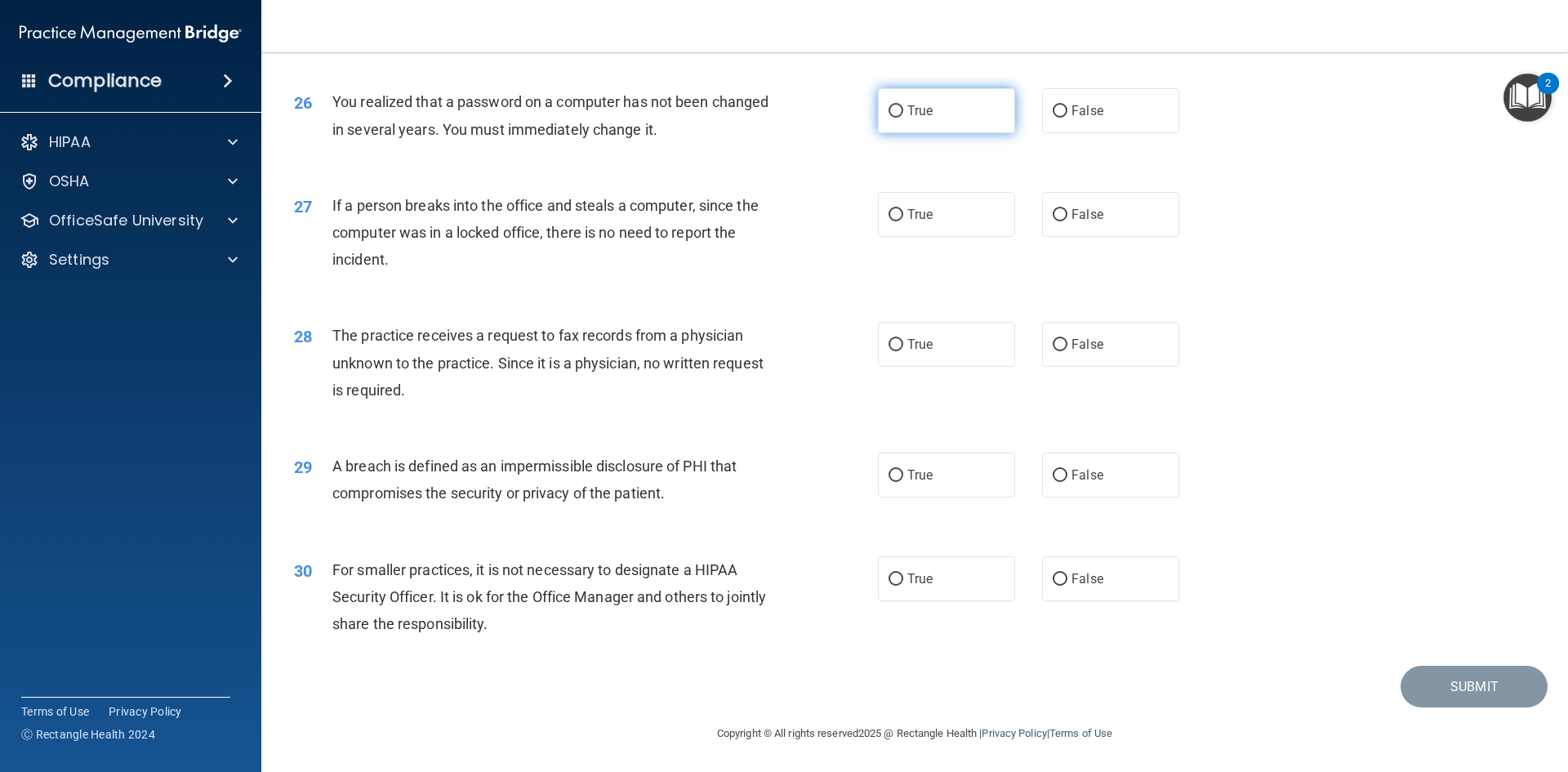
click at [957, 105] on label "True" at bounding box center [946, 111] width 137 height 45
click at [903, 105] on input "True" at bounding box center [896, 112] width 15 height 13
radio input "true"
click at [1113, 209] on label "False" at bounding box center [1110, 214] width 137 height 45
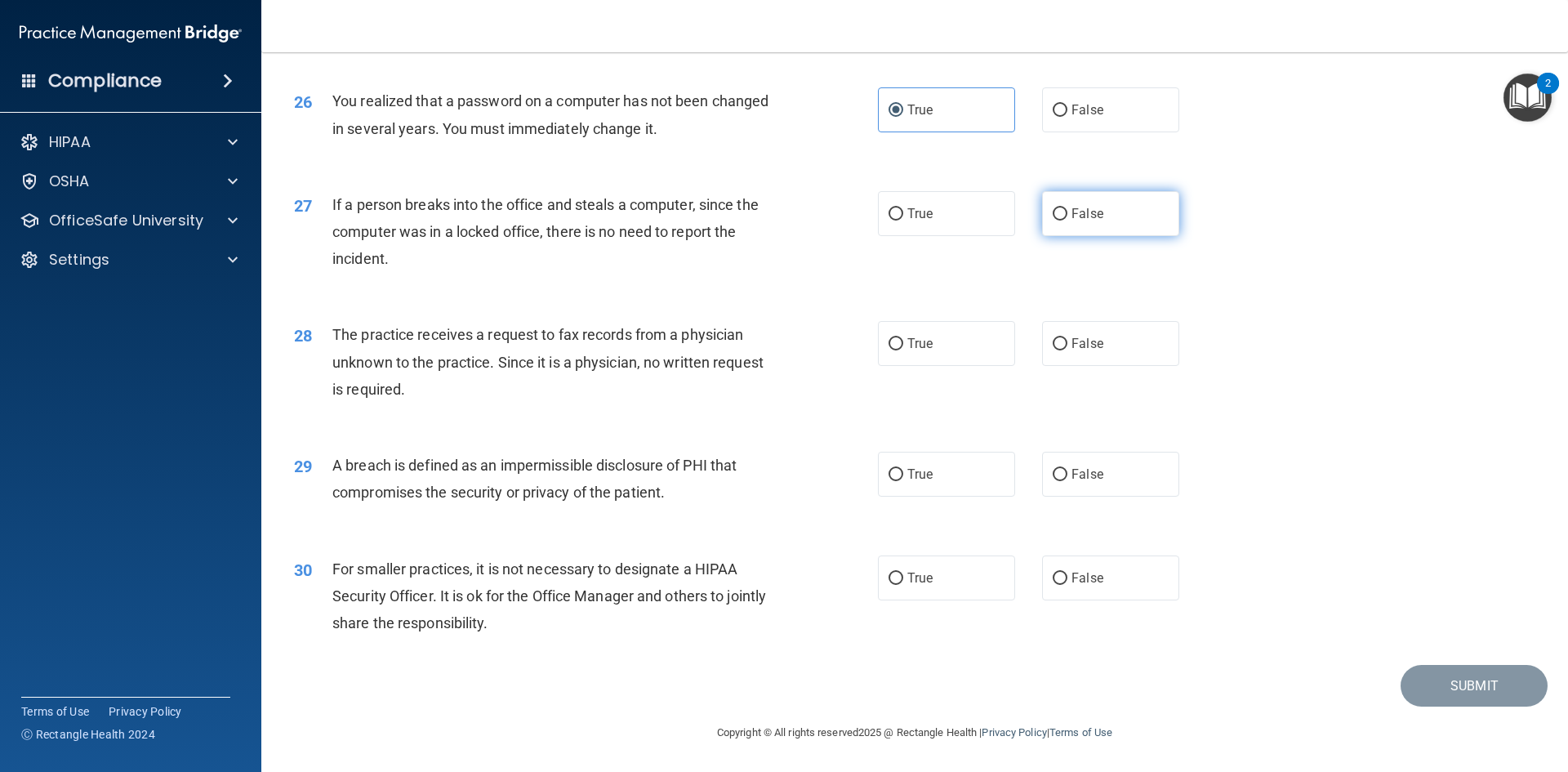
click at [1067, 209] on input "False" at bounding box center [1060, 215] width 15 height 13
radio input "true"
click at [1119, 350] on label "False" at bounding box center [1110, 344] width 137 height 45
click at [1067, 350] on input "False" at bounding box center [1060, 345] width 15 height 13
radio input "true"
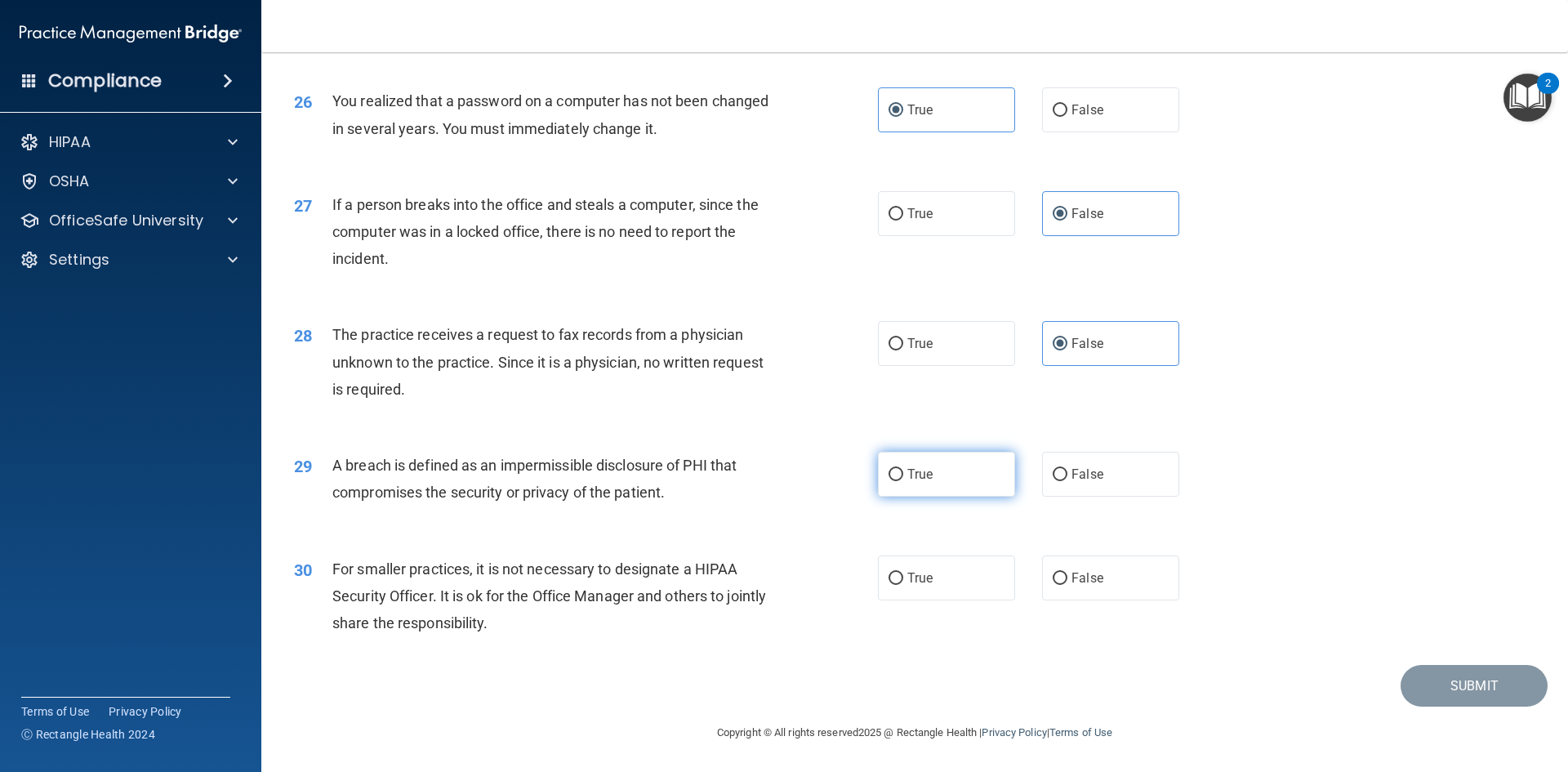
click at [974, 464] on label "True" at bounding box center [946, 474] width 137 height 45
click at [903, 469] on input "True" at bounding box center [896, 475] width 15 height 13
radio input "true"
click at [1117, 590] on label "False" at bounding box center [1110, 578] width 137 height 45
click at [1067, 585] on input "False" at bounding box center [1060, 579] width 15 height 13
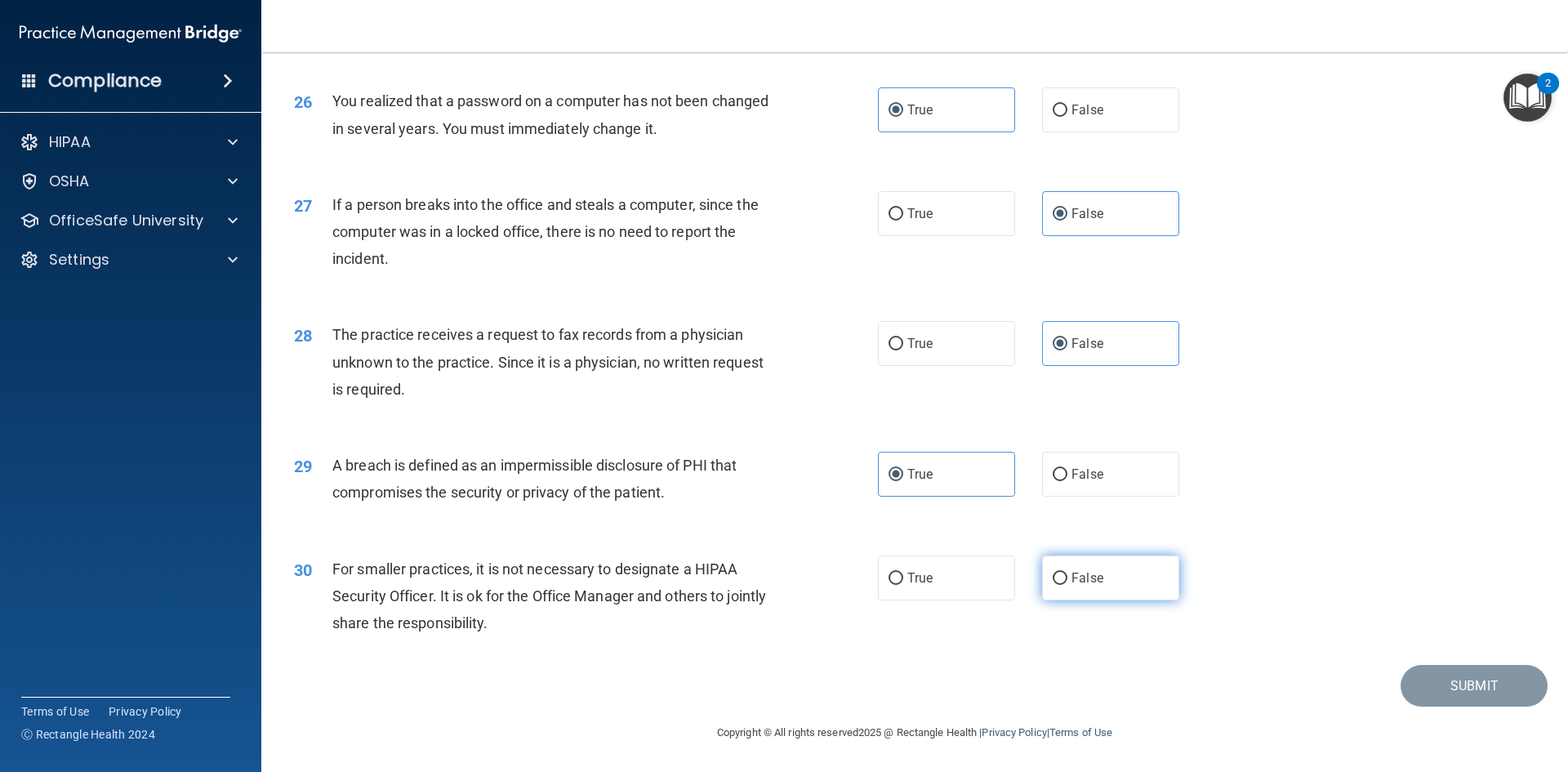
radio input "true"
click at [1424, 508] on div "29 A breach is defined as an impermissible disclosure of PHI that compromises t…" at bounding box center [915, 482] width 1266 height 103
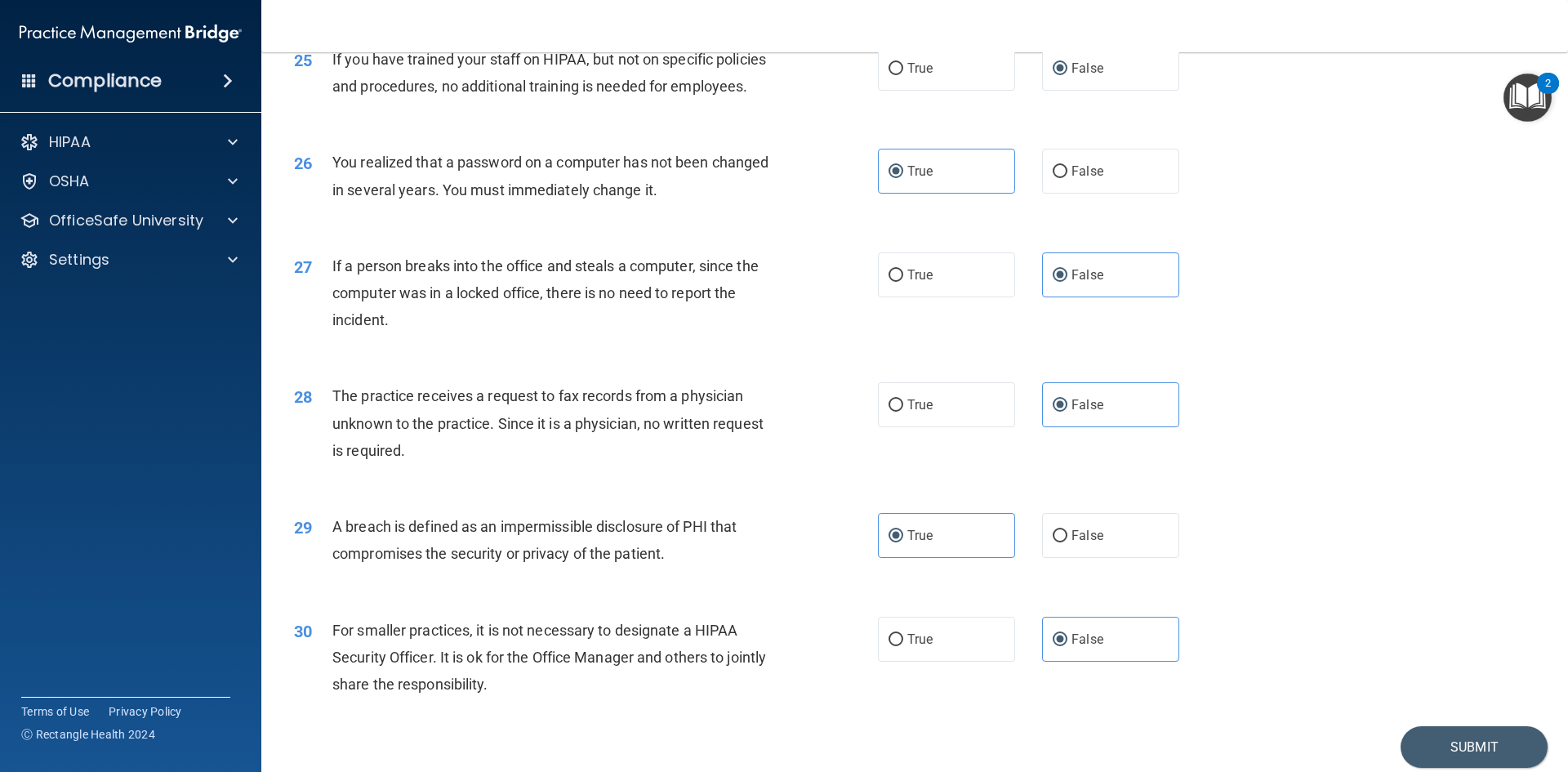
scroll to position [2986, 0]
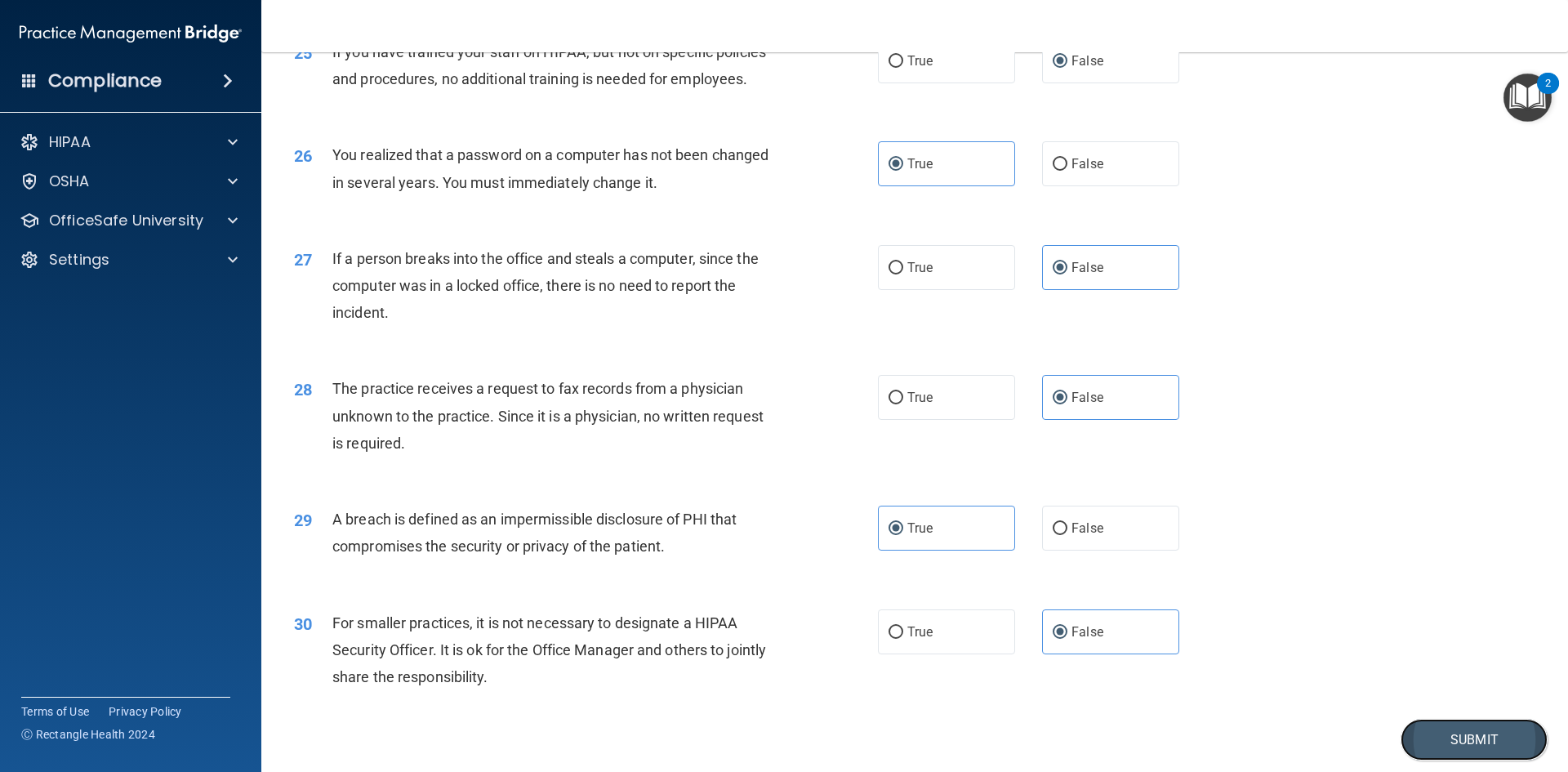
click at [1477, 738] on button "Submit" at bounding box center [1474, 739] width 147 height 42
